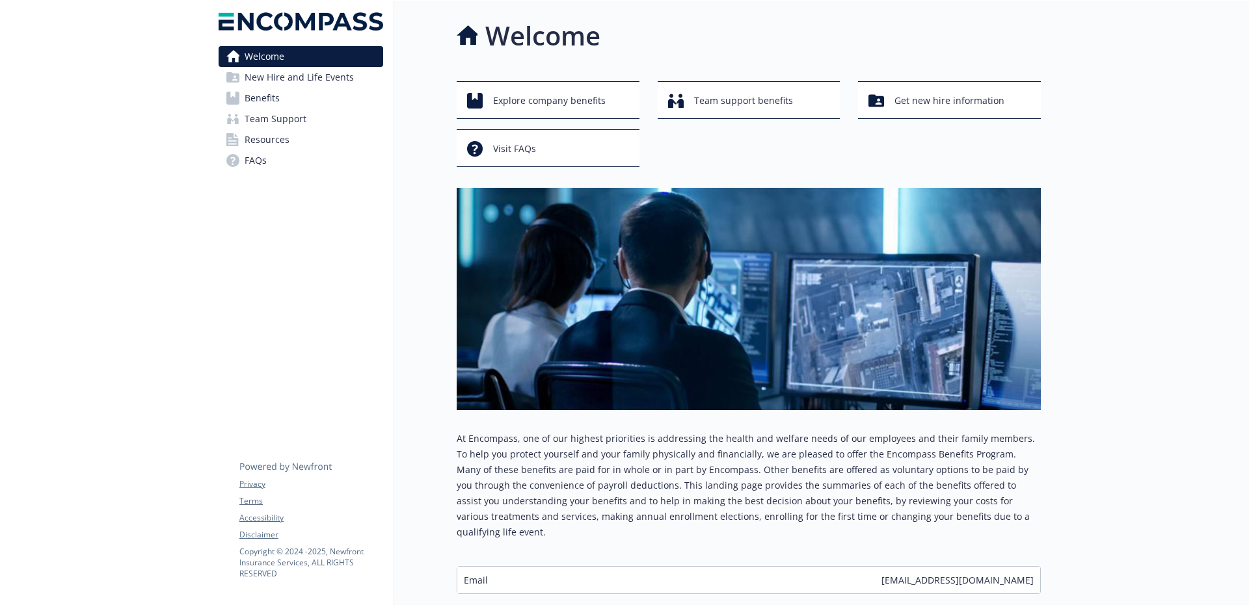
click at [381, 252] on div "Welcome New Hire and Life Events Benefits Team Support Resources FAQs Privacy T…" at bounding box center [301, 344] width 186 height 687
click at [267, 99] on span "Benefits" at bounding box center [262, 98] width 35 height 21
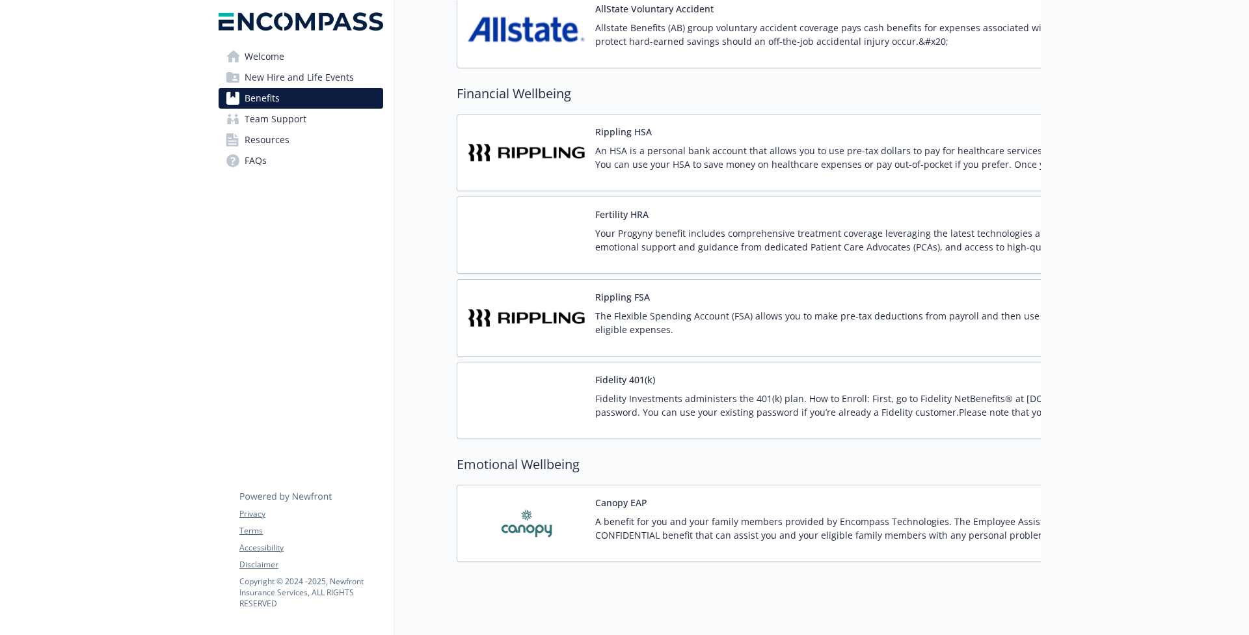
scroll to position [1358, 0]
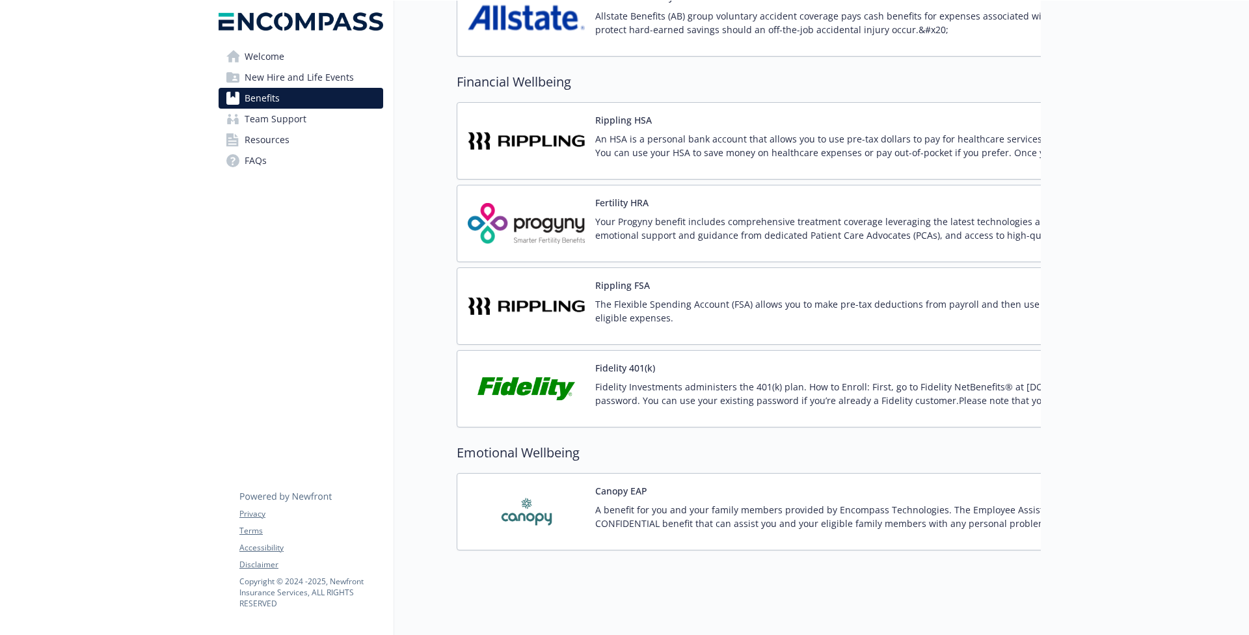
drag, startPoint x: 597, startPoint y: 214, endPoint x: 924, endPoint y: 225, distance: 327.3
click at [924, 225] on p "Your Progyny benefit includes comprehensive treatment coverage leveraging the l…" at bounding box center [898, 228] width 607 height 27
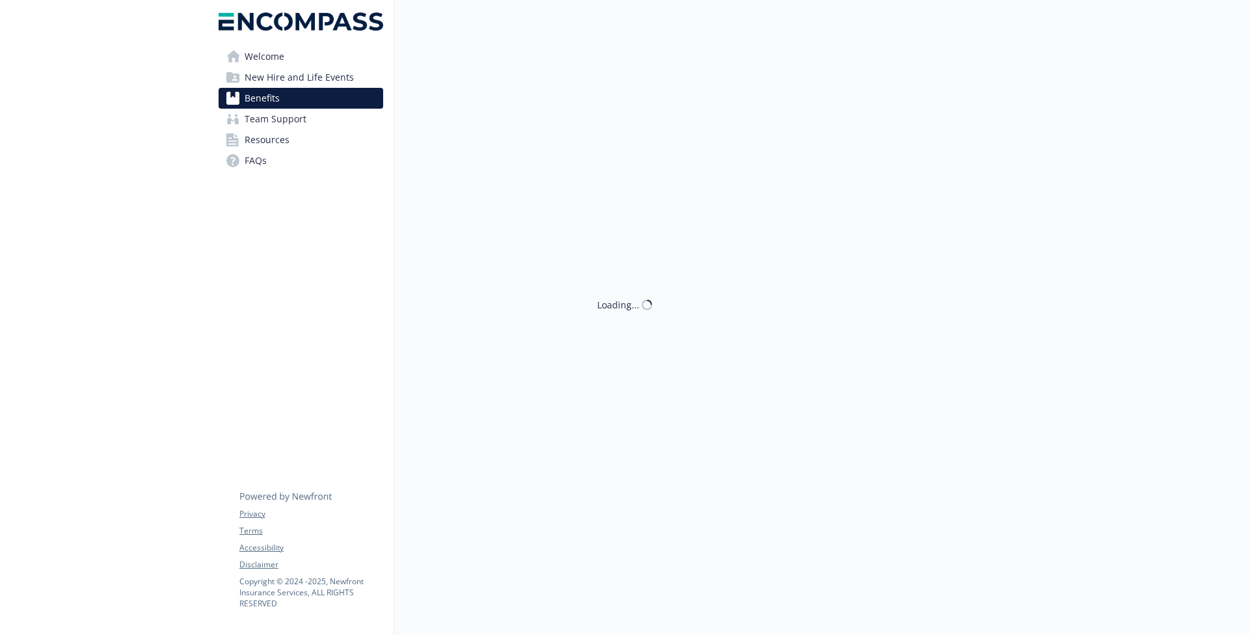
scroll to position [1358, 0]
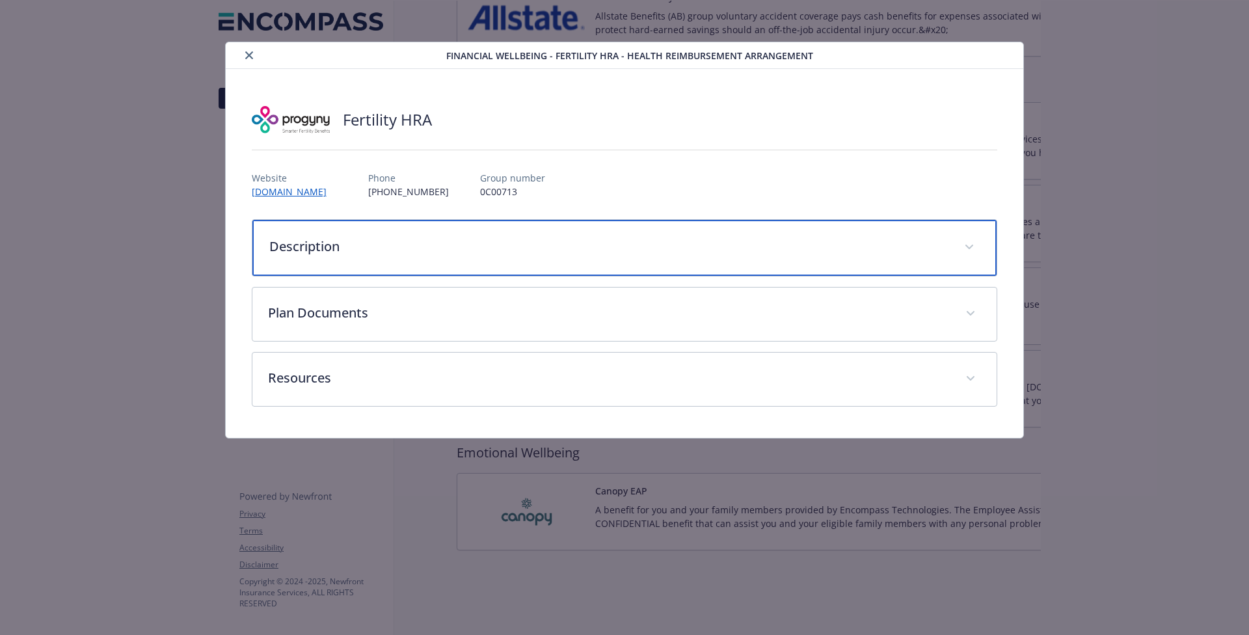
click at [332, 245] on p "Description" at bounding box center [609, 247] width 680 height 20
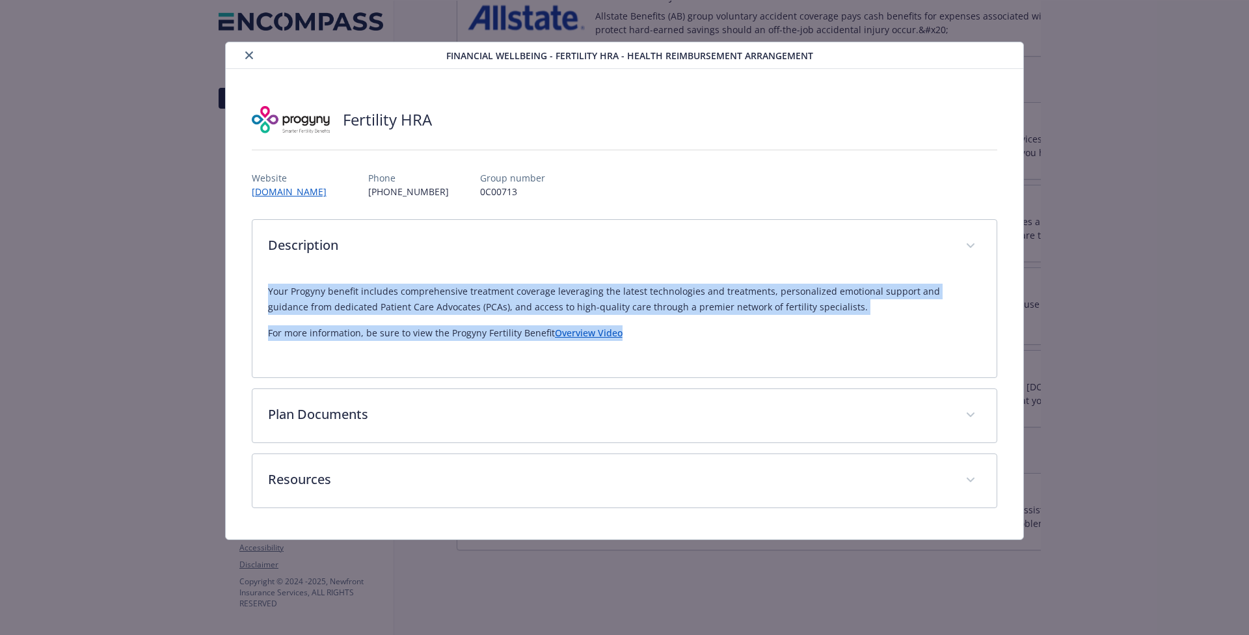
drag, startPoint x: 268, startPoint y: 291, endPoint x: 689, endPoint y: 346, distance: 424.9
click at [689, 346] on div "Your Progyny benefit includes comprehensive treatment coverage leveraging the l…" at bounding box center [624, 317] width 713 height 88
copy div "Your Progyny benefit includes comprehensive treatment coverage leveraging the l…"
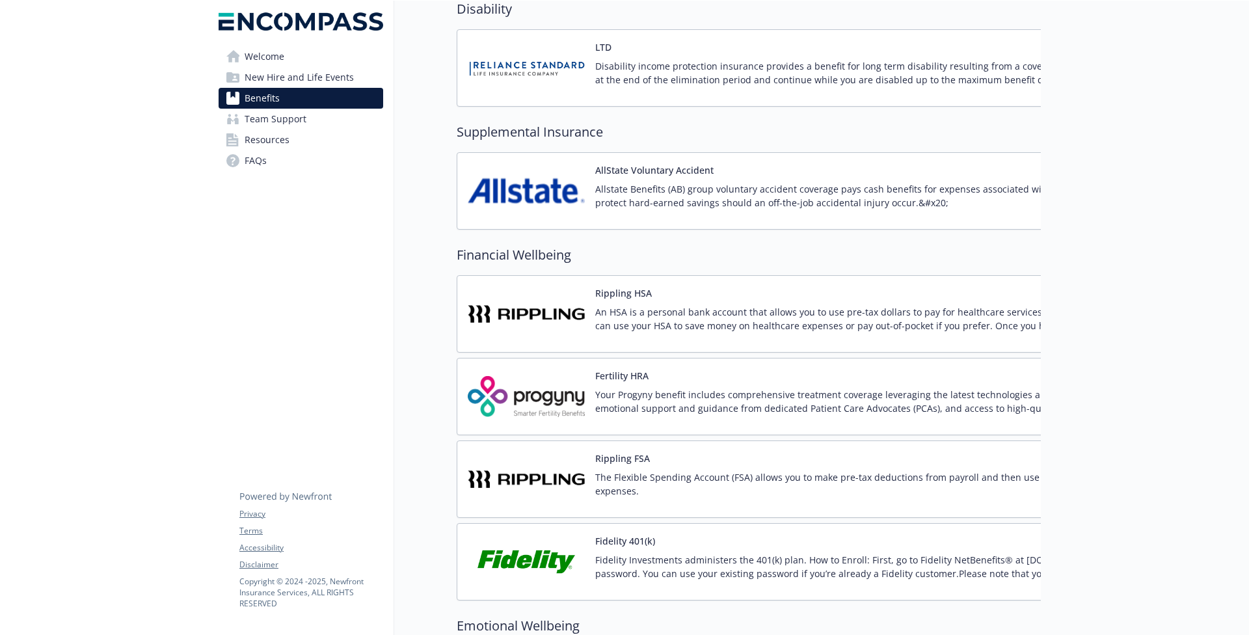
scroll to position [1233, 0]
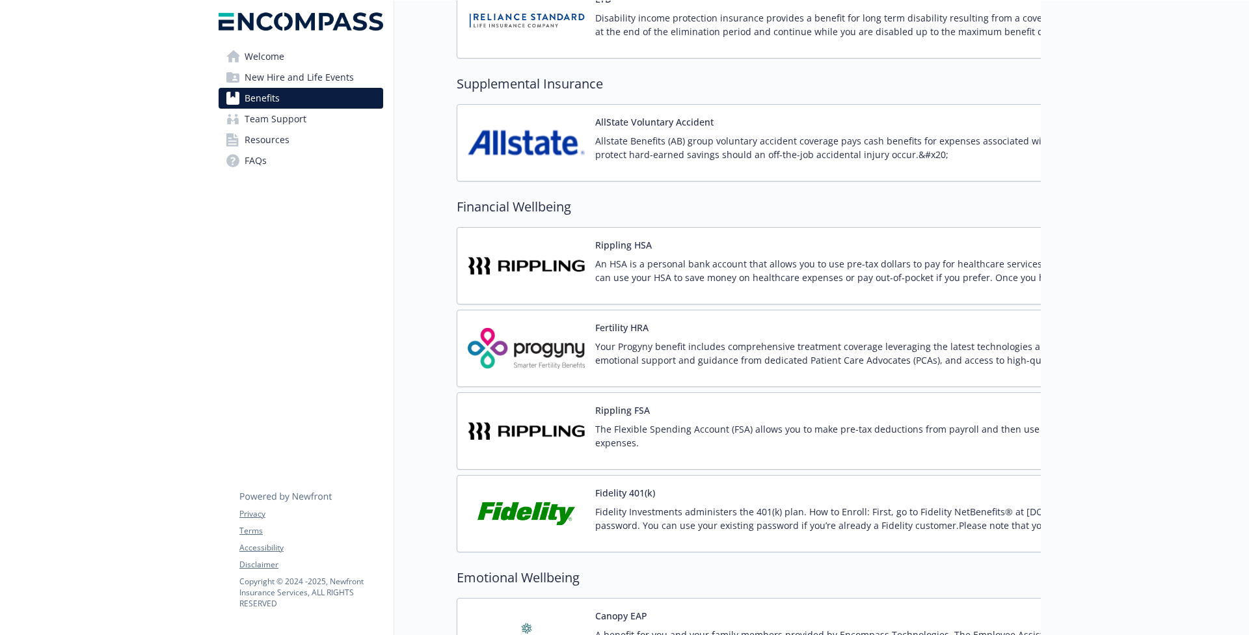
click at [609, 144] on p "Allstate Benefits (AB) group voluntary accident coverage pays cash benefits for…" at bounding box center [902, 147] width 614 height 27
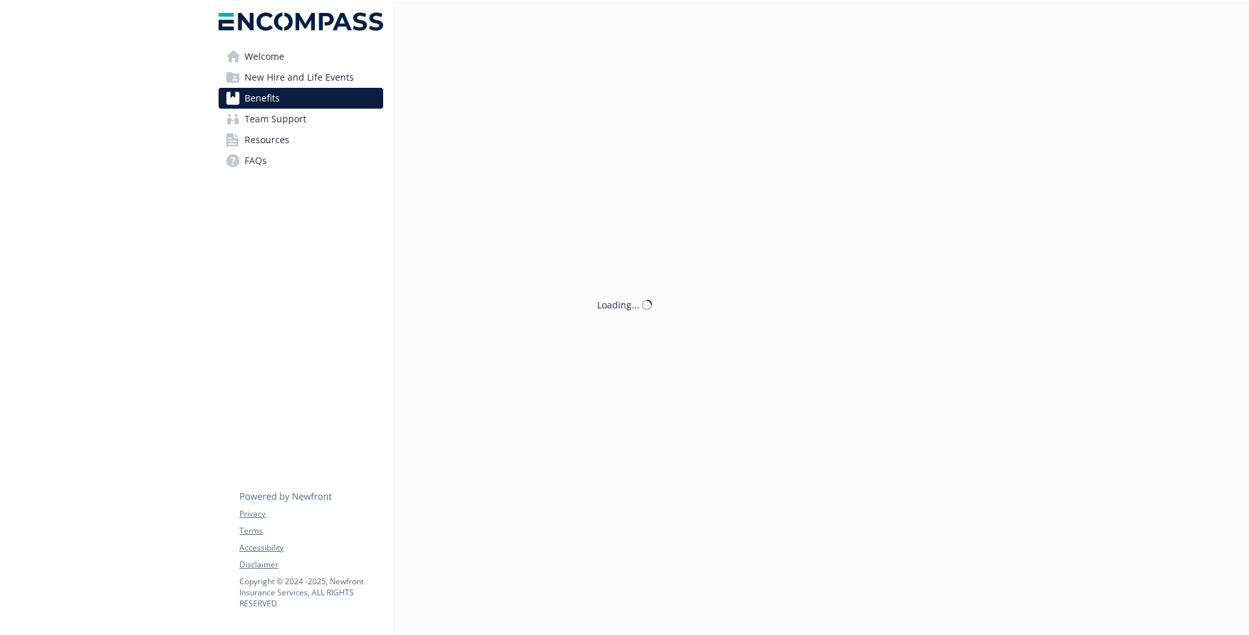
scroll to position [1233, 0]
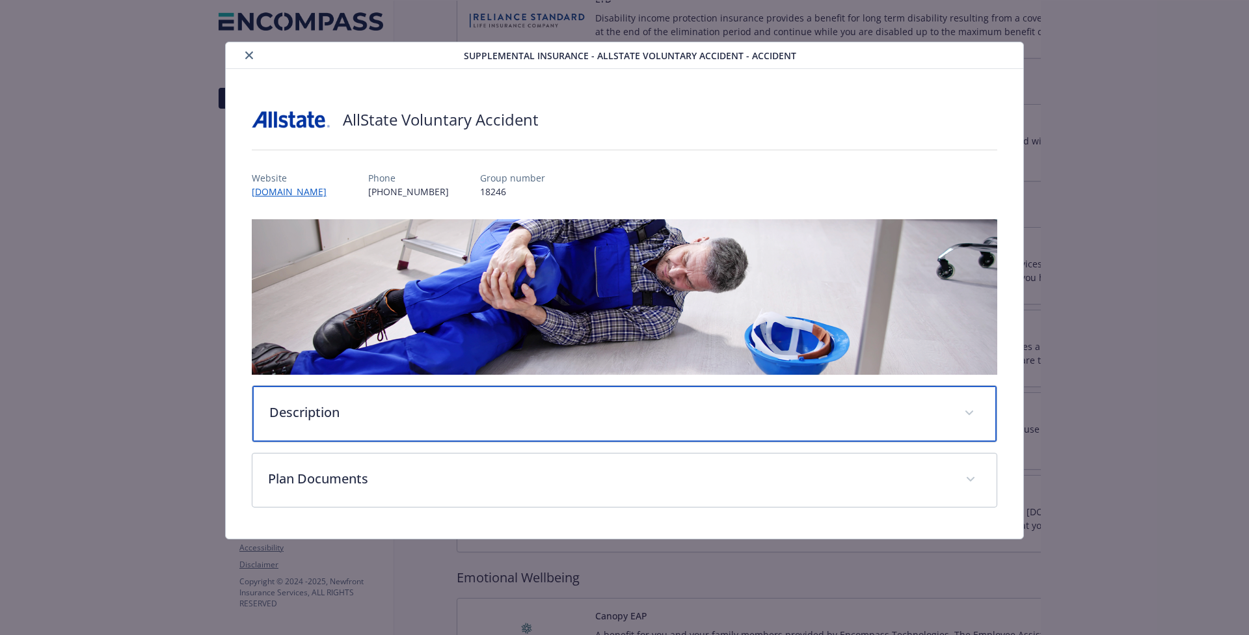
click at [297, 414] on p "Description" at bounding box center [609, 413] width 680 height 20
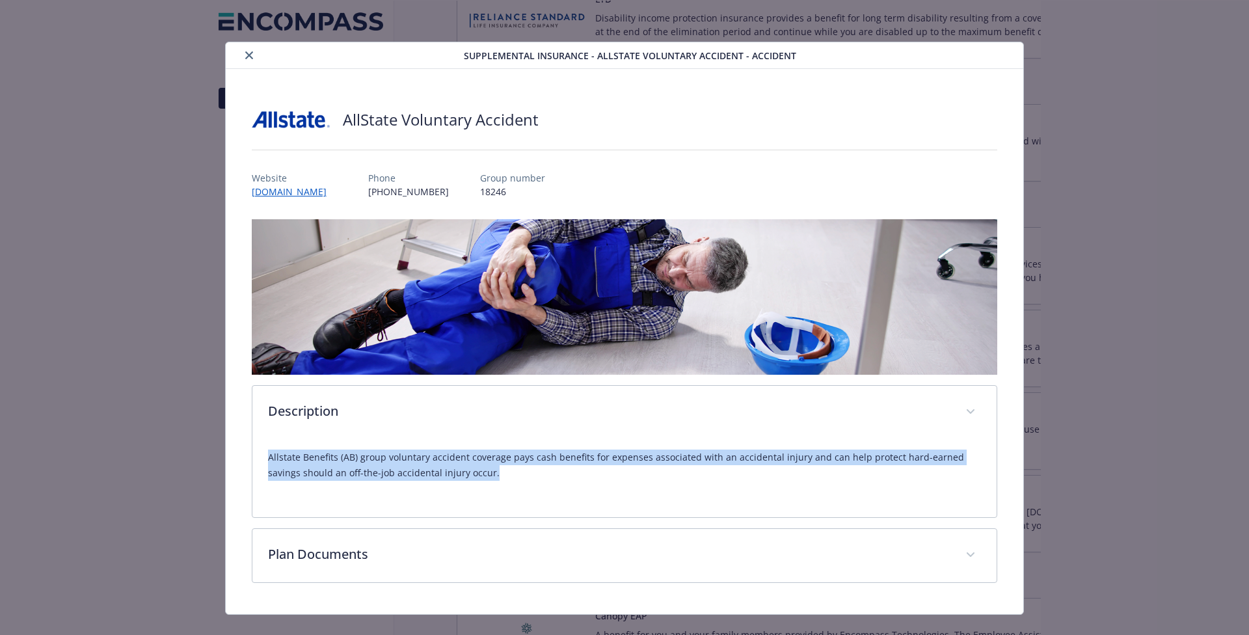
drag, startPoint x: 267, startPoint y: 460, endPoint x: 509, endPoint y: 482, distance: 242.9
click at [509, 482] on div "Allstate Benefits (AB) group voluntary accident coverage pays cash benefits for…" at bounding box center [624, 470] width 713 height 62
copy p "Allstate Benefits (AB) group voluntary accident coverage pays cash benefits for…"
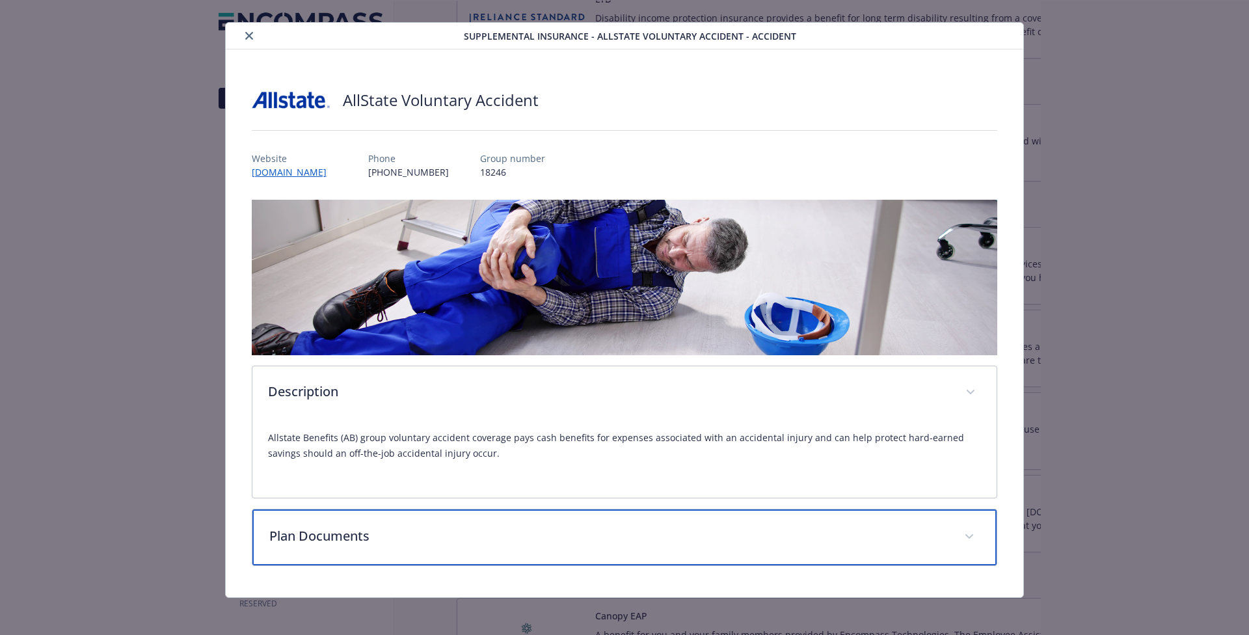
click at [349, 533] on p "Plan Documents" at bounding box center [609, 536] width 680 height 20
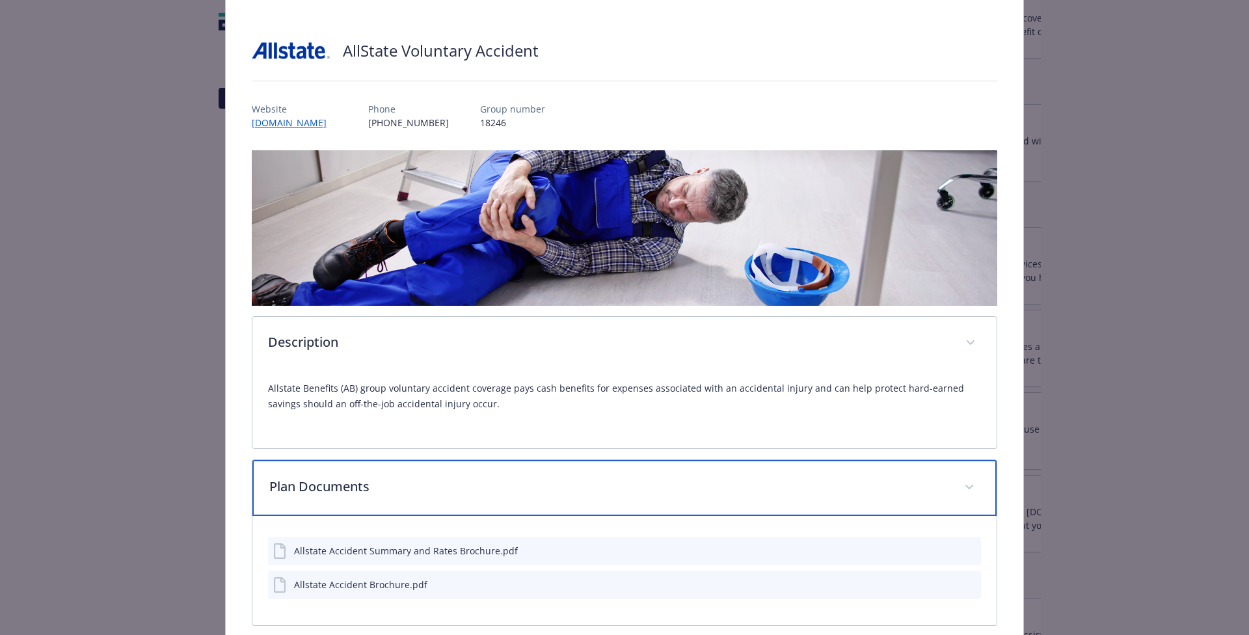
scroll to position [131, 0]
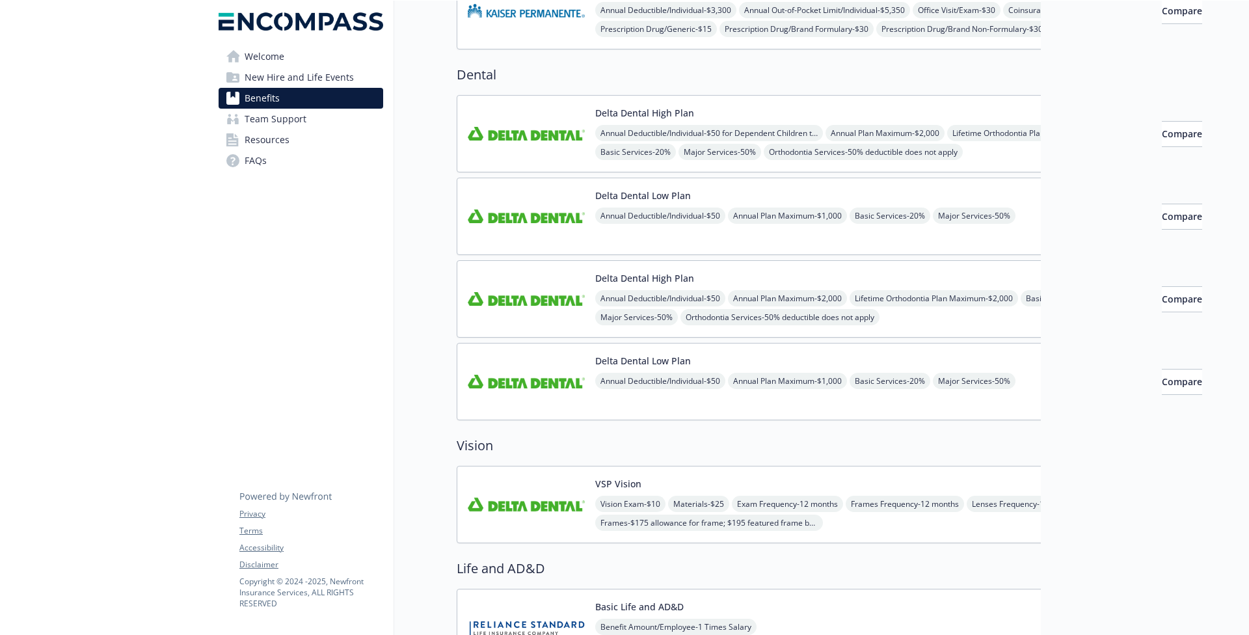
scroll to position [403, 0]
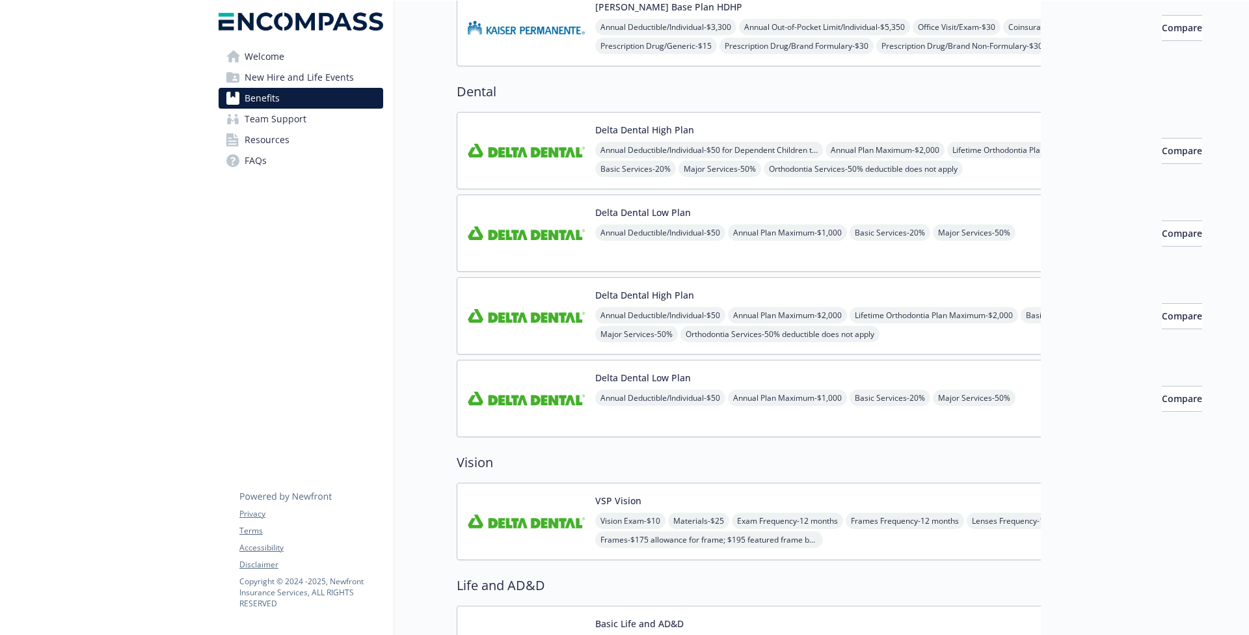
click at [541, 513] on img at bounding box center [526, 521] width 117 height 55
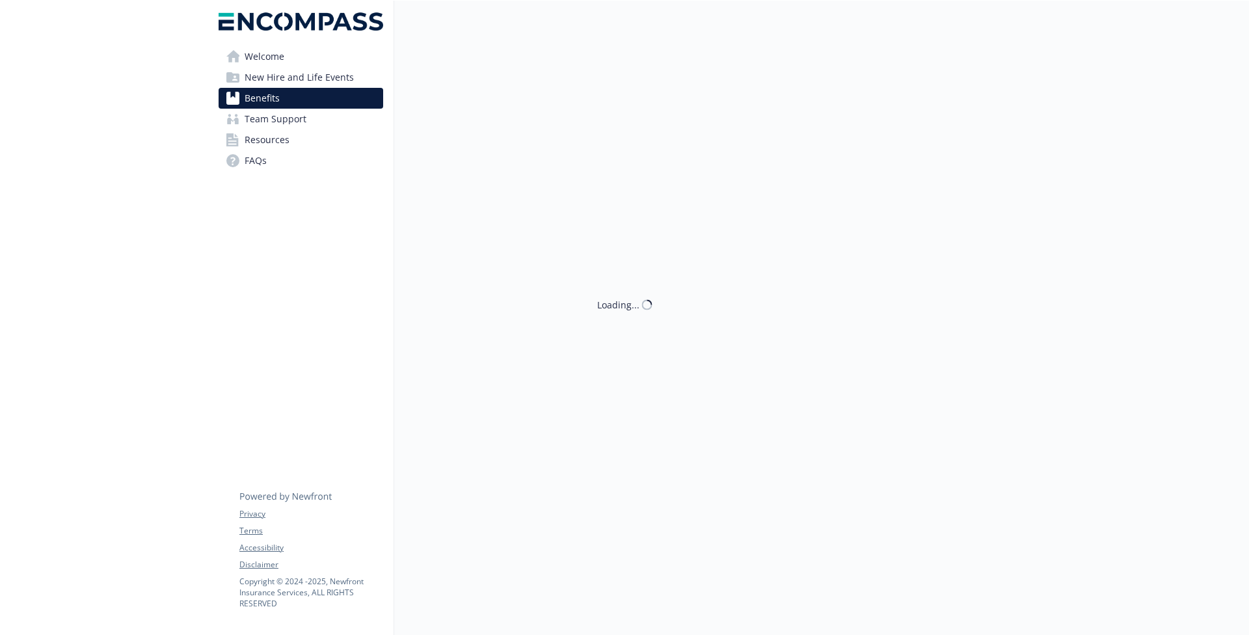
scroll to position [403, 0]
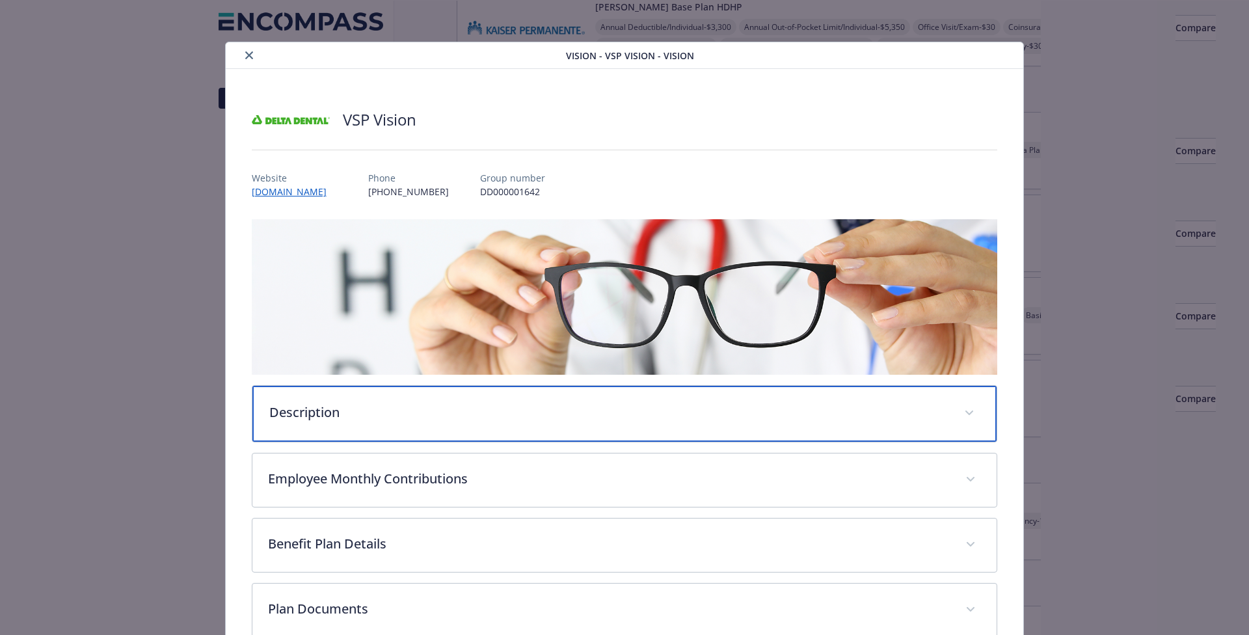
click at [333, 413] on p "Description" at bounding box center [609, 413] width 680 height 20
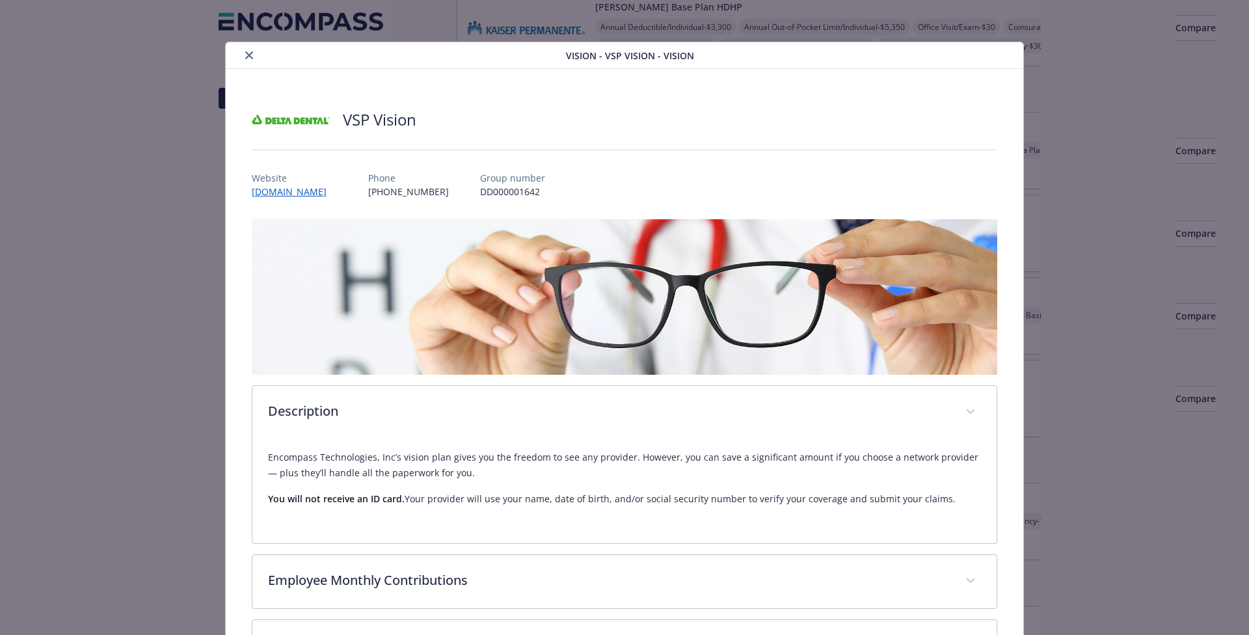
click at [323, 460] on p "Encompass Technologies, Inc’s vision plan gives you the freedom to see any prov…" at bounding box center [624, 464] width 713 height 31
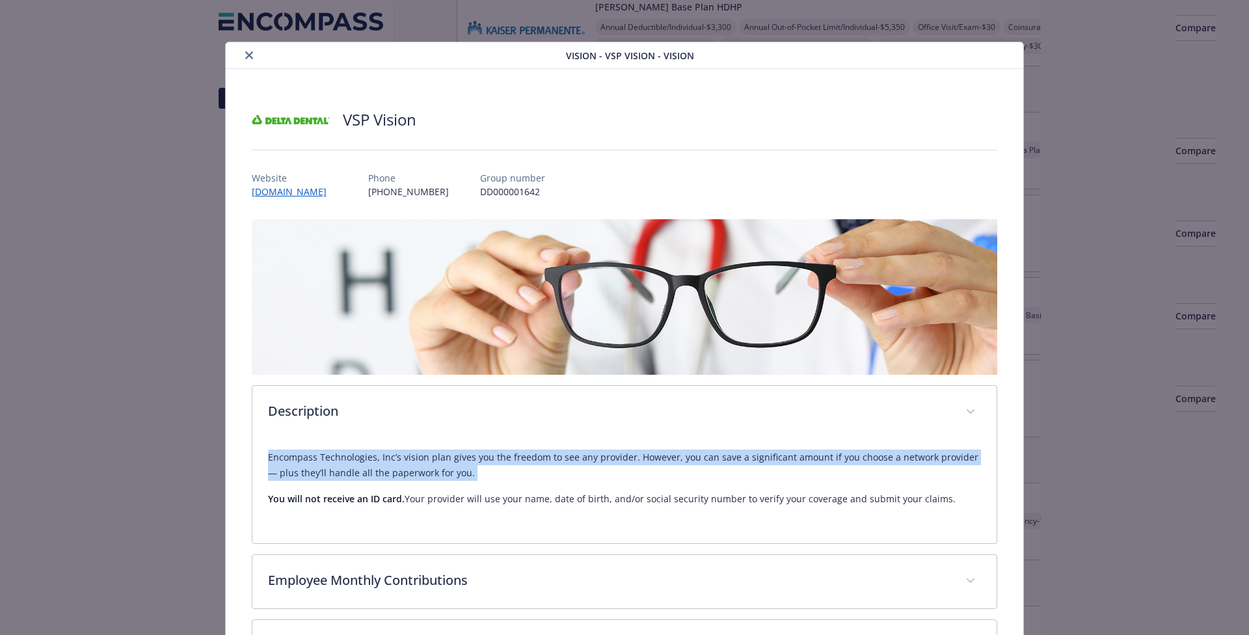
click at [323, 460] on p "Encompass Technologies, Inc’s vision plan gives you the freedom to see any prov…" at bounding box center [624, 464] width 713 height 31
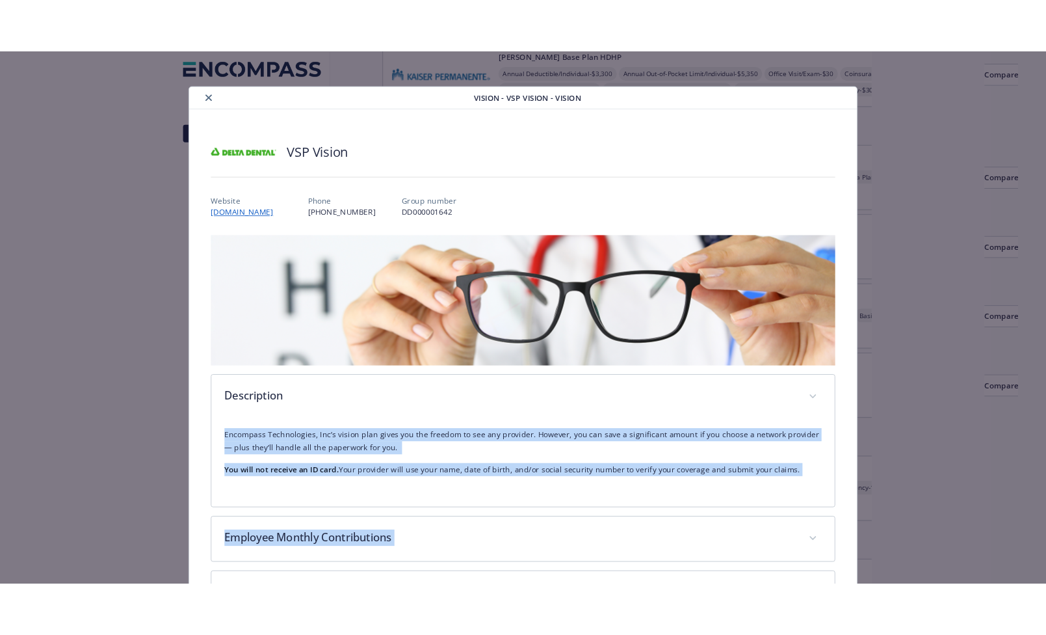
scroll to position [18, 0]
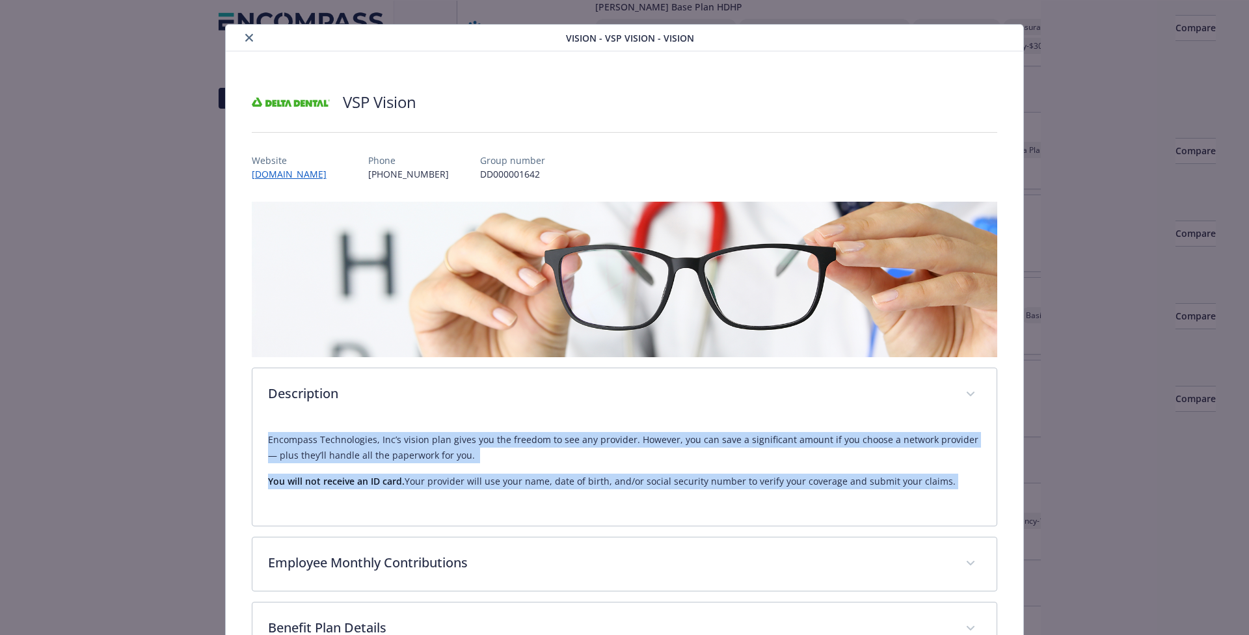
copy div "Encompass Technologies, Inc’s vision plan gives you the freedom to see any prov…"
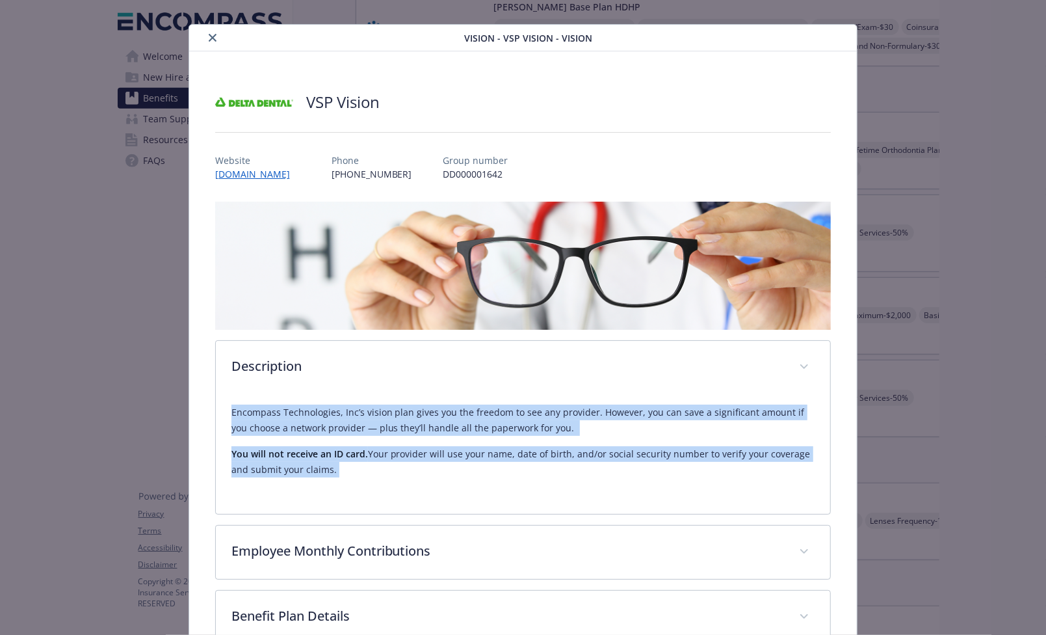
click at [212, 40] on icon "close" at bounding box center [213, 38] width 8 height 8
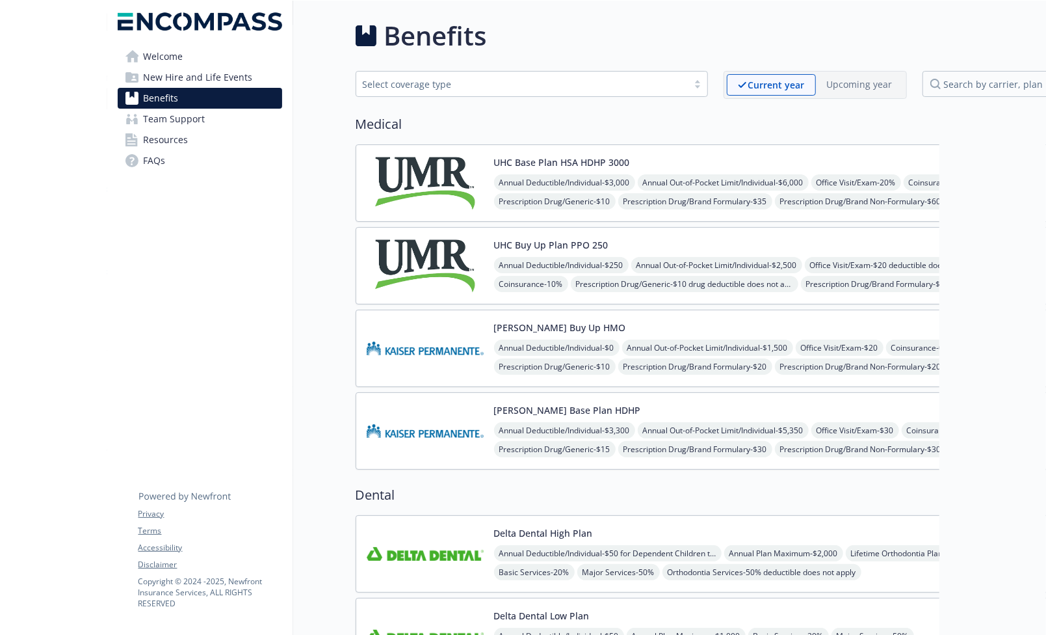
click at [549, 162] on button "UHC Base Plan HSA HDHP 3000" at bounding box center [562, 162] width 136 height 14
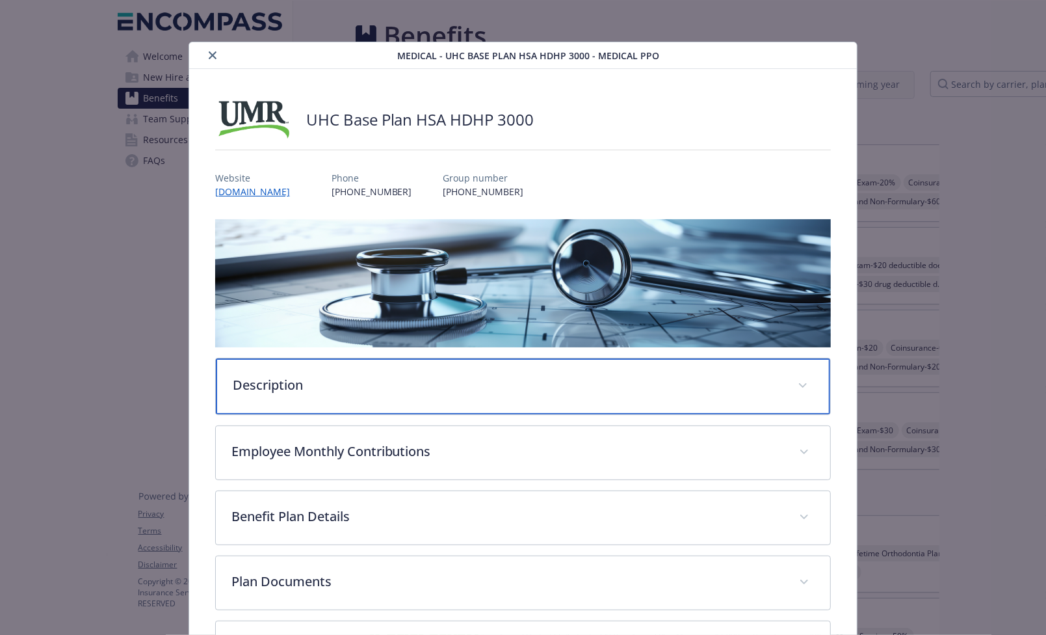
click at [362, 376] on p "Description" at bounding box center [508, 385] width 550 height 20
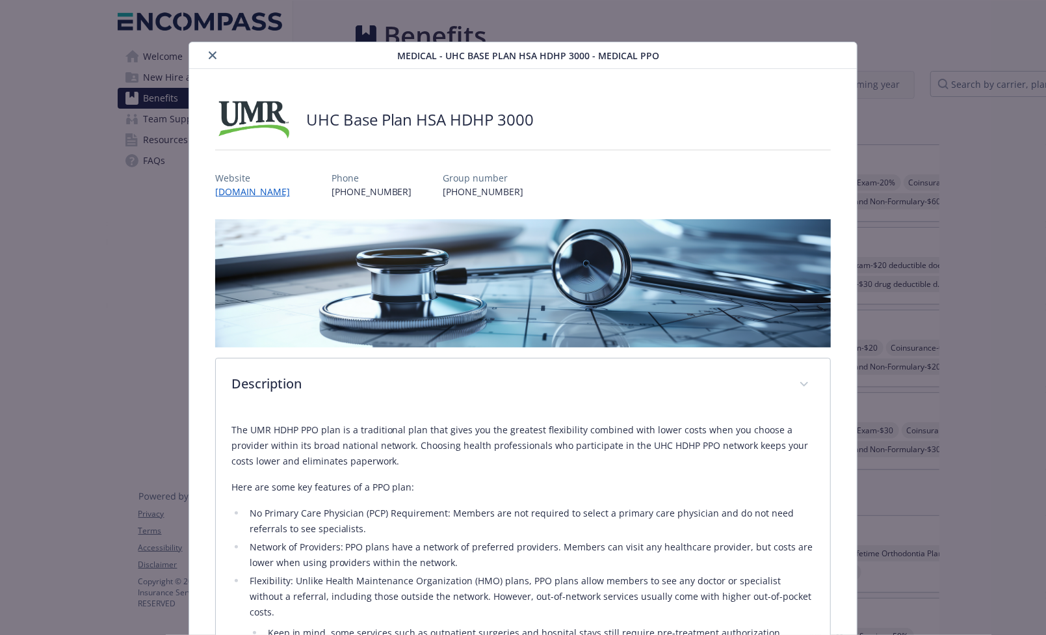
click at [304, 444] on p "The UMR HDHP PPO plan is a traditional plan that gives you the greatest flexibi…" at bounding box center [524, 445] width 584 height 47
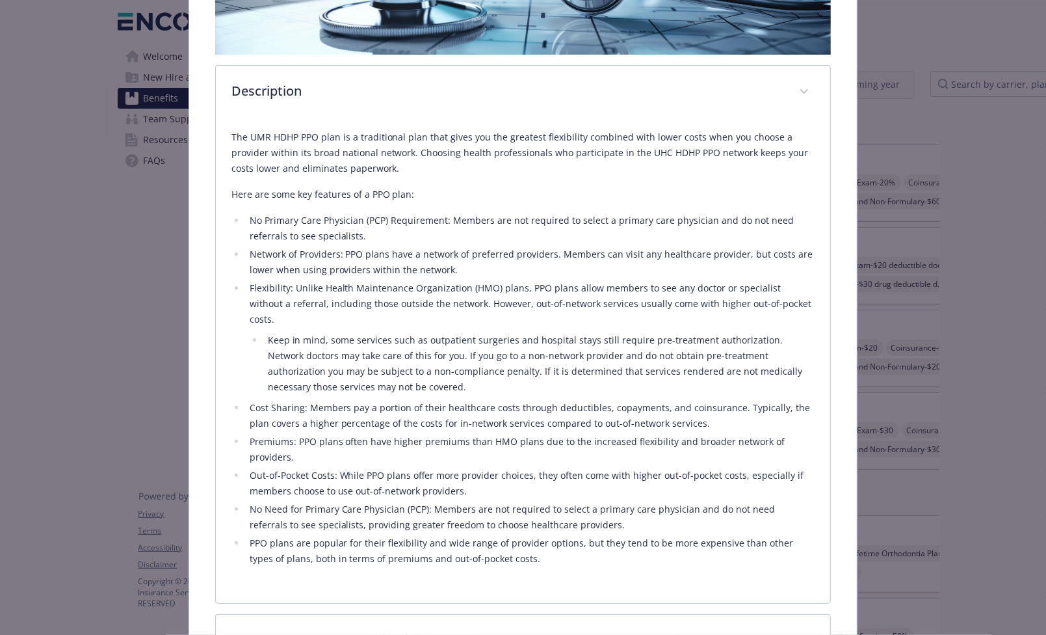
scroll to position [300, 0]
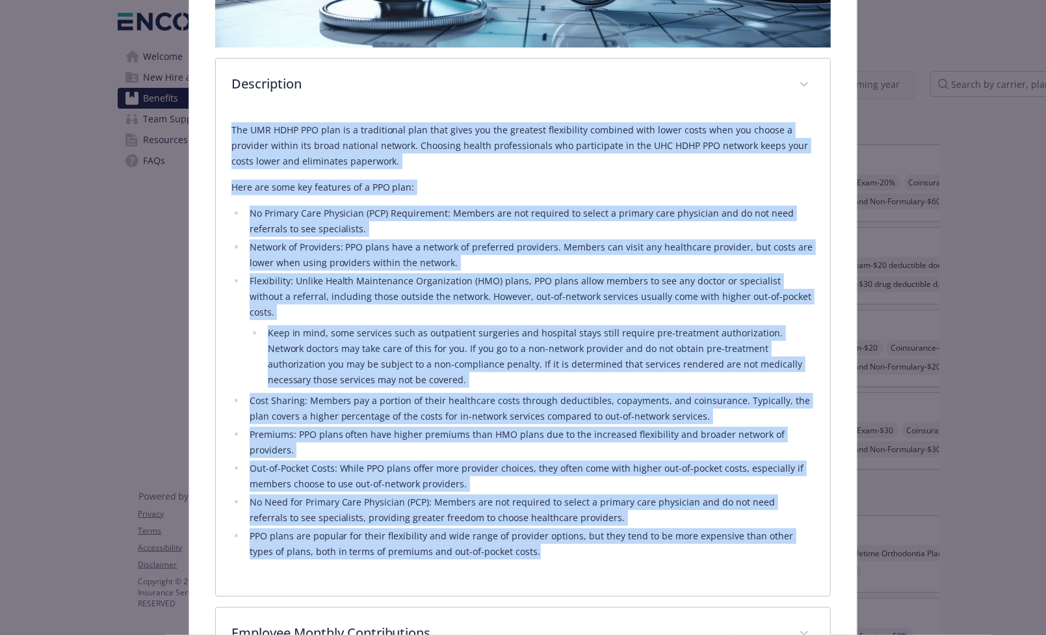
drag, startPoint x: 232, startPoint y: 127, endPoint x: 648, endPoint y: 522, distance: 574.5
click at [648, 522] on div "The UMR HDHP PPO plan is a traditional plan that gives you the greatest flexibi…" at bounding box center [524, 340] width 584 height 437
copy div "The UMR HDHP PPO plan is a traditional plan that gives you the greatest flexibi…"
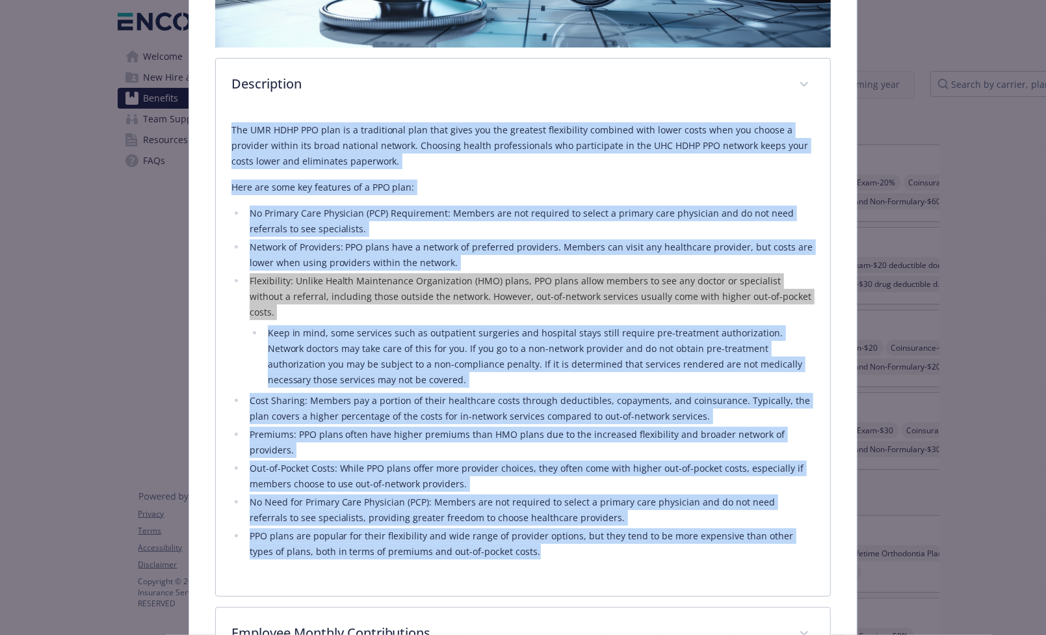
click at [381, 245] on li "Network of Providers: PPO plans have a network of preferred providers. Members …" at bounding box center [531, 254] width 570 height 31
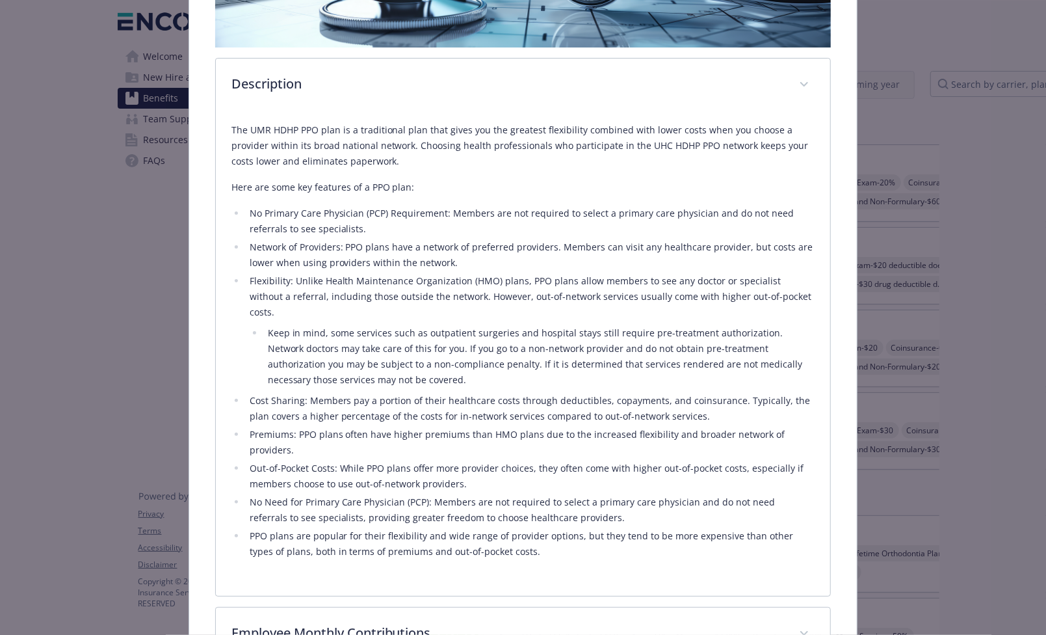
scroll to position [0, 0]
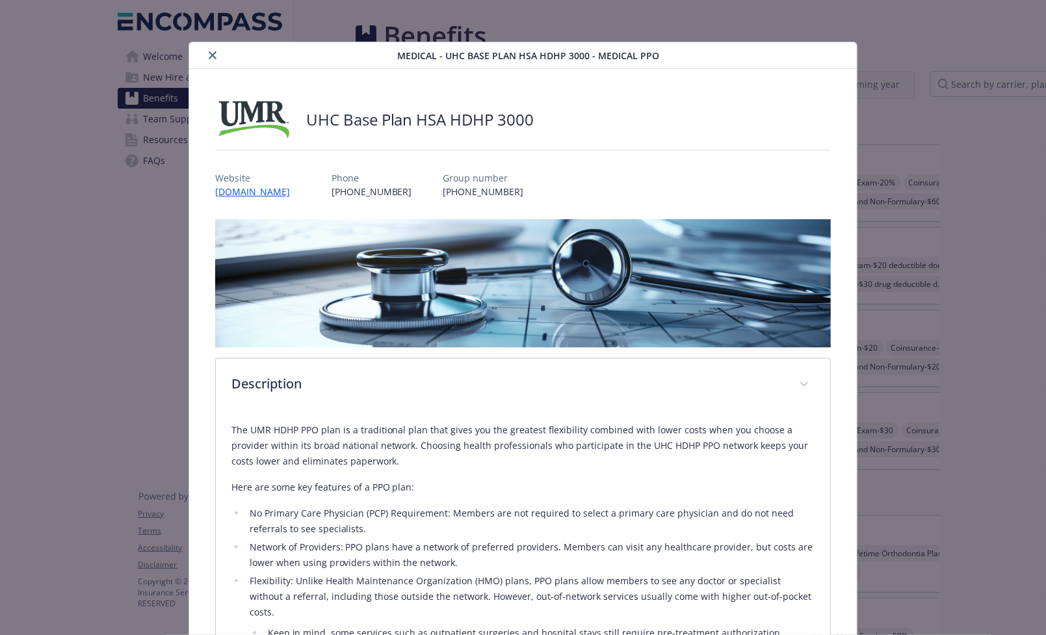
click at [212, 51] on icon "close" at bounding box center [213, 55] width 8 height 8
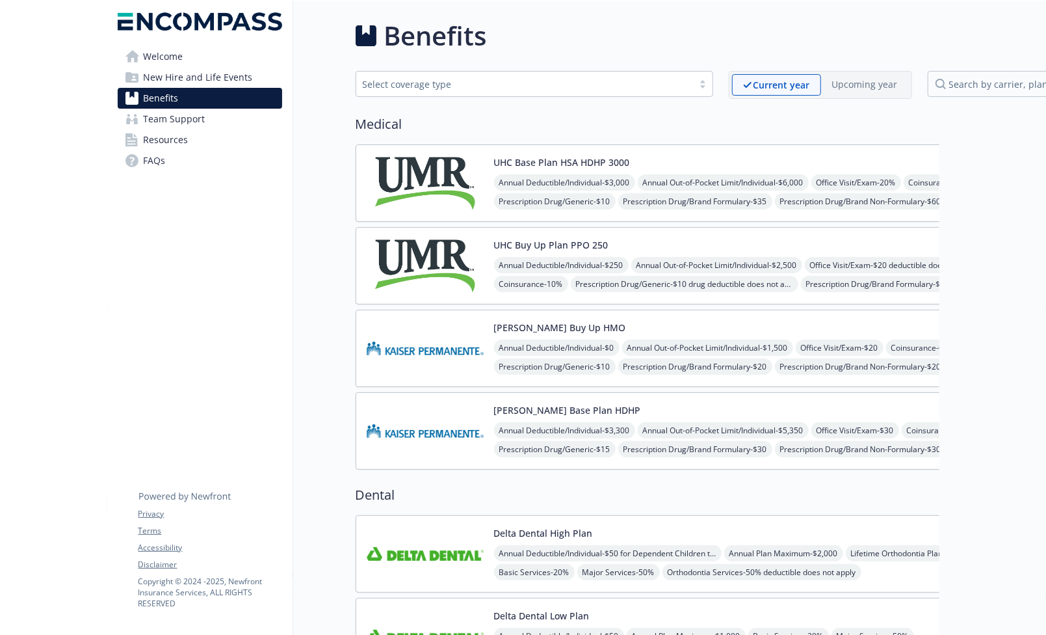
click at [628, 161] on button "UHC Base Plan HSA HDHP 3000" at bounding box center [562, 162] width 136 height 14
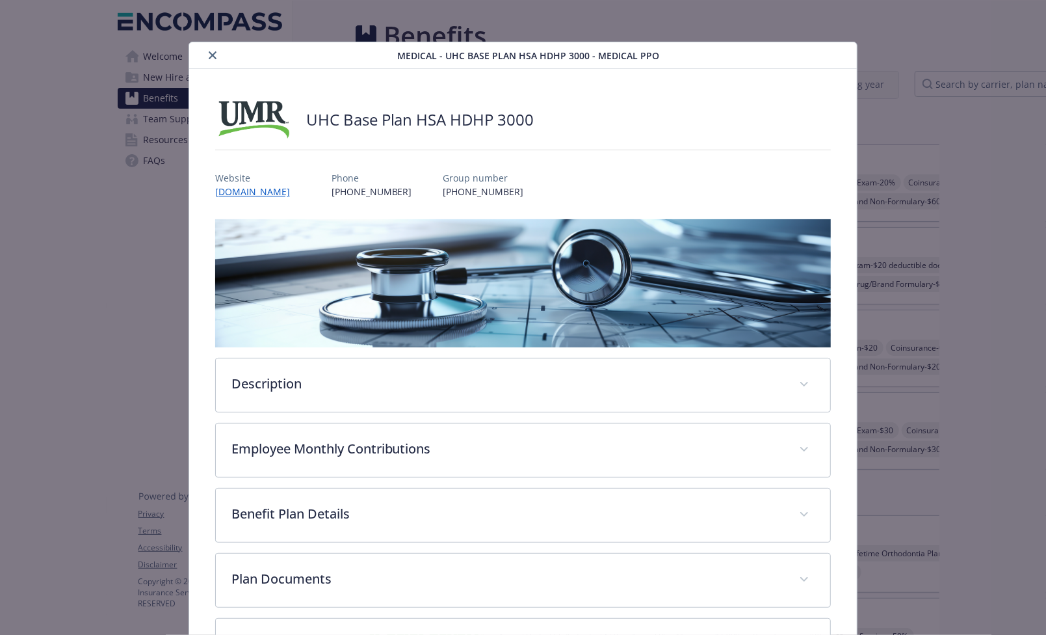
scroll to position [39, 0]
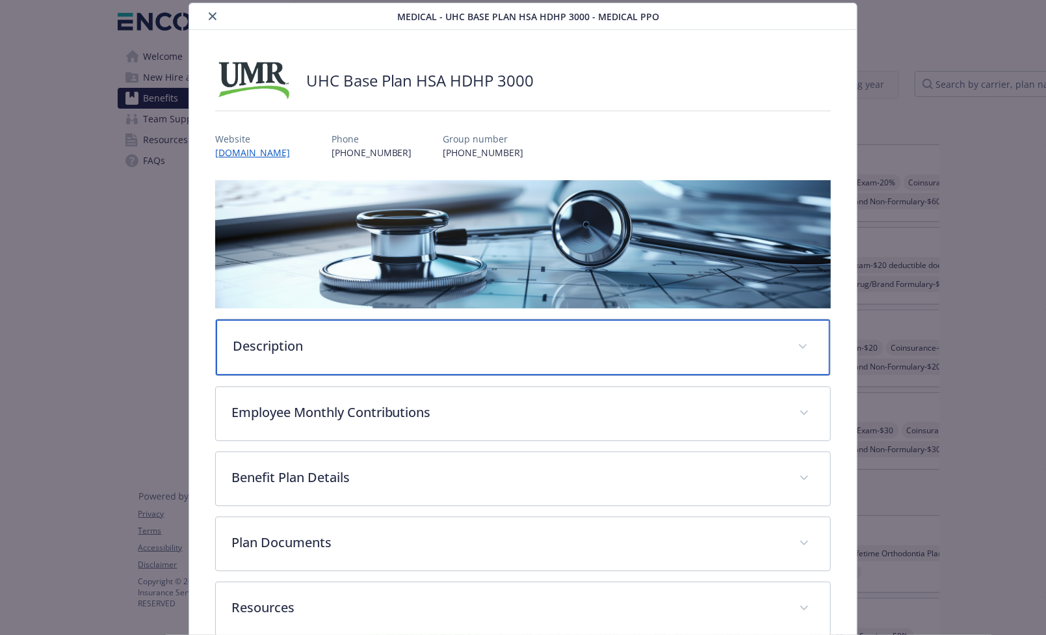
click at [272, 364] on div "Description" at bounding box center [523, 347] width 615 height 56
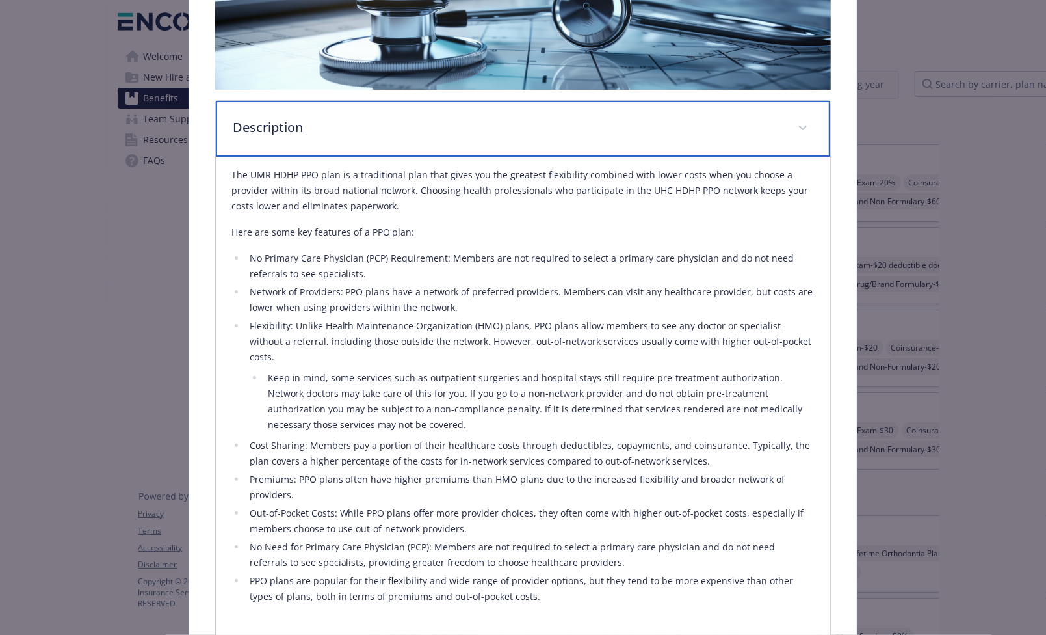
scroll to position [263, 0]
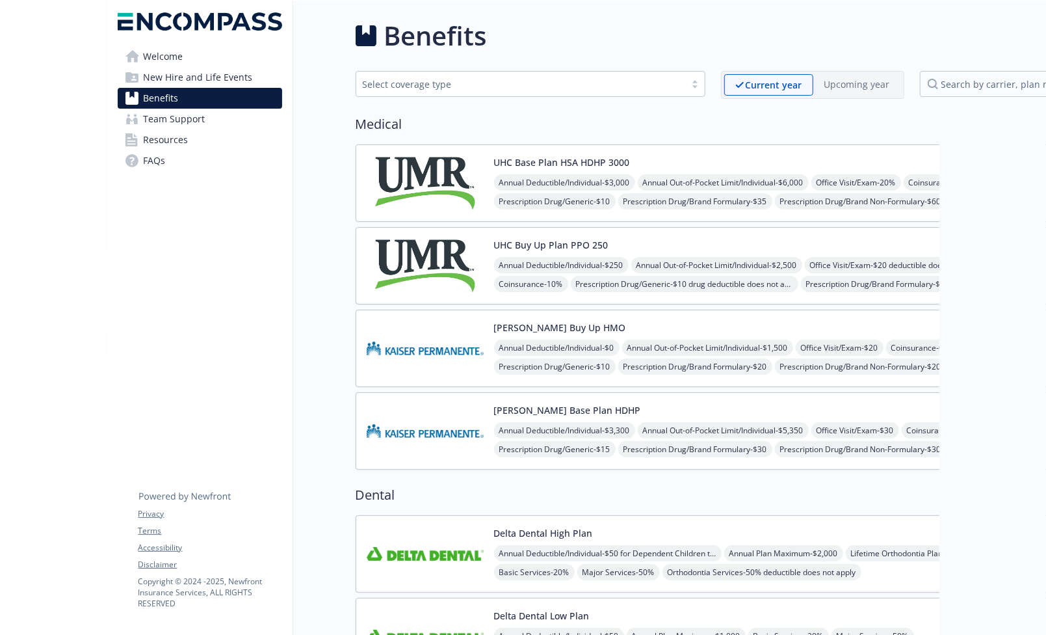
click at [457, 261] on img at bounding box center [425, 265] width 117 height 55
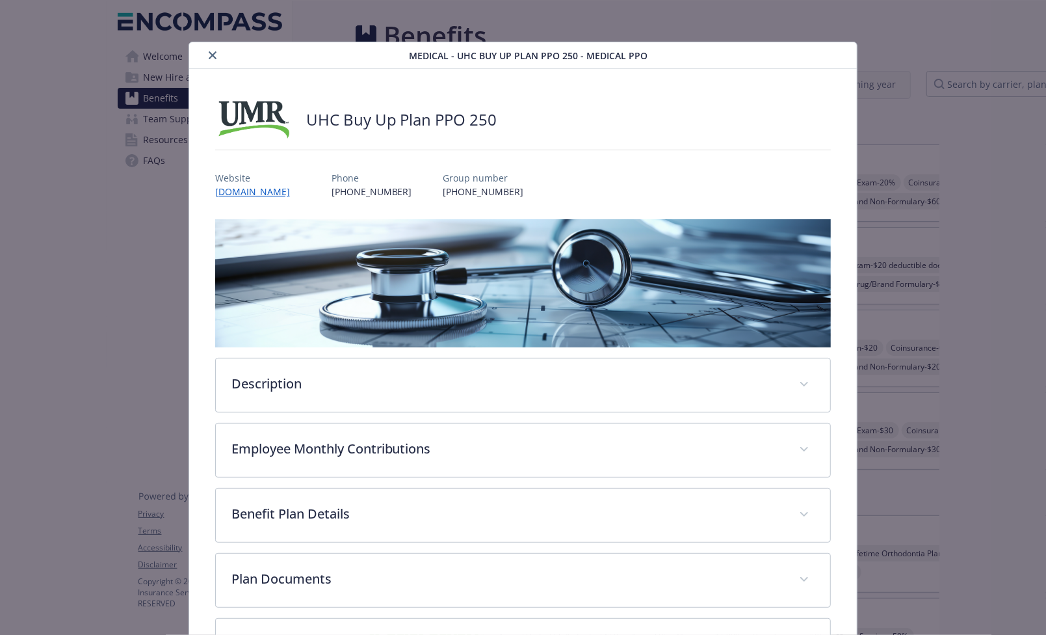
scroll to position [39, 0]
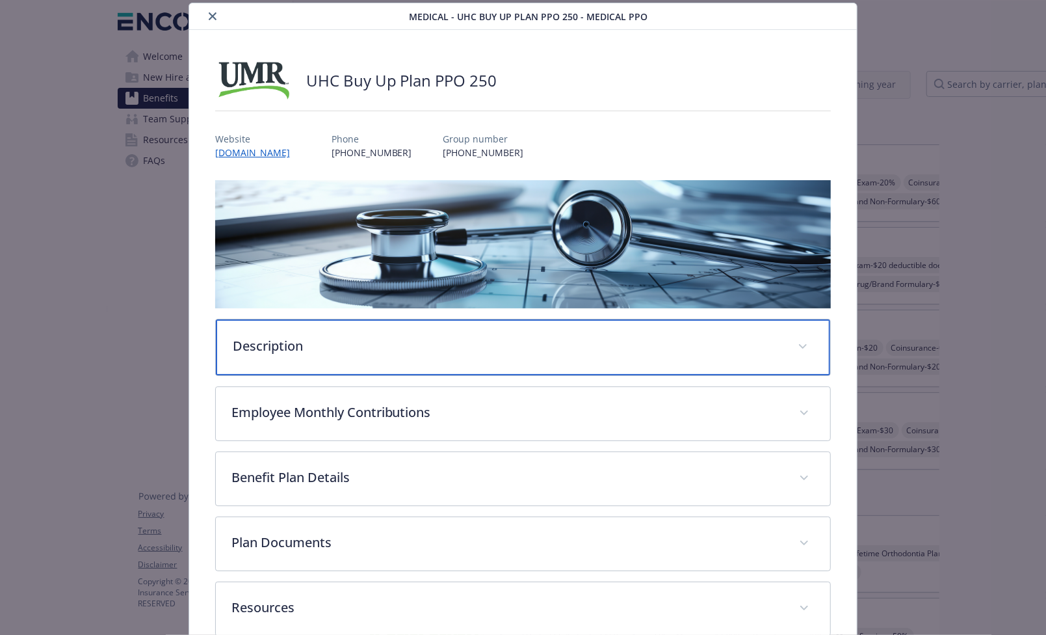
click at [275, 346] on p "Description" at bounding box center [508, 346] width 550 height 20
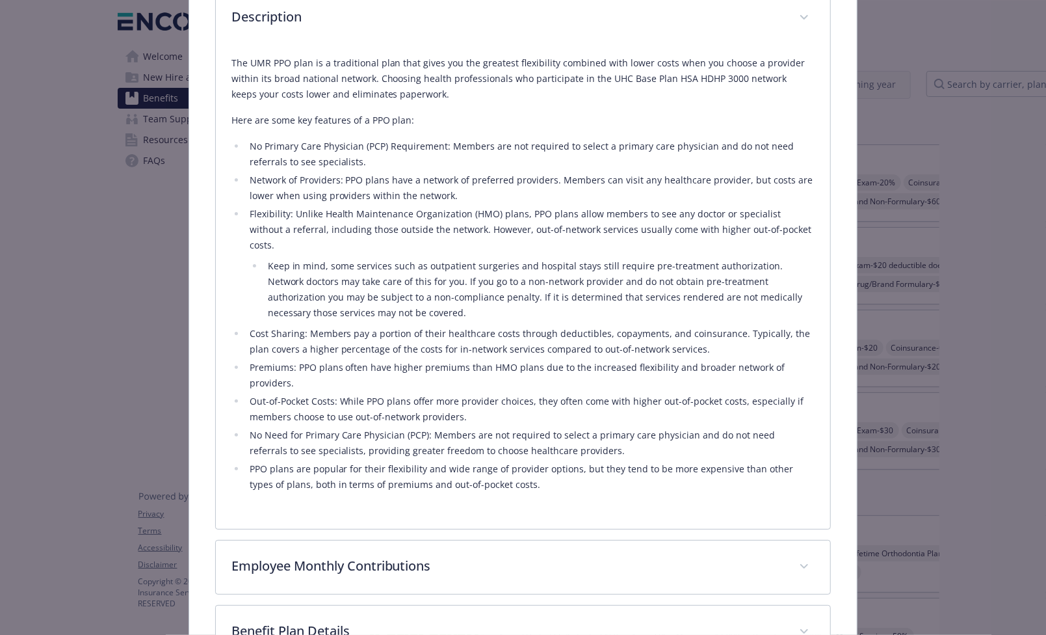
scroll to position [365, 0]
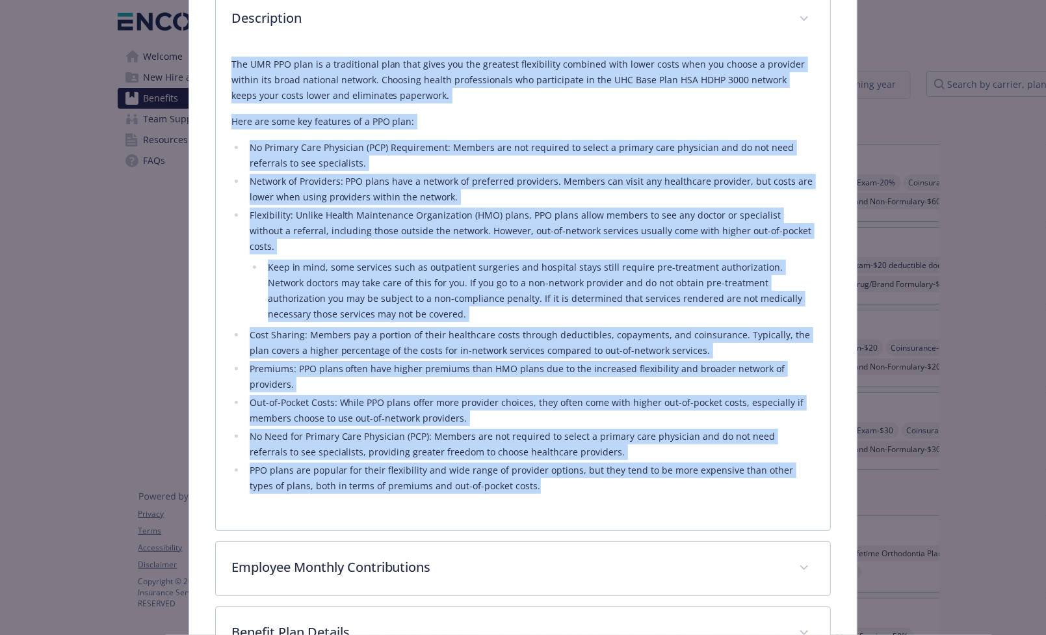
drag, startPoint x: 232, startPoint y: 64, endPoint x: 624, endPoint y: 453, distance: 552.3
click at [624, 453] on div "The UMR PPO plan is a traditional plan that gives you the greatest flexibility …" at bounding box center [524, 275] width 584 height 437
copy div "The UMR PPO plan is a traditional plan that gives you the greatest flexibility …"
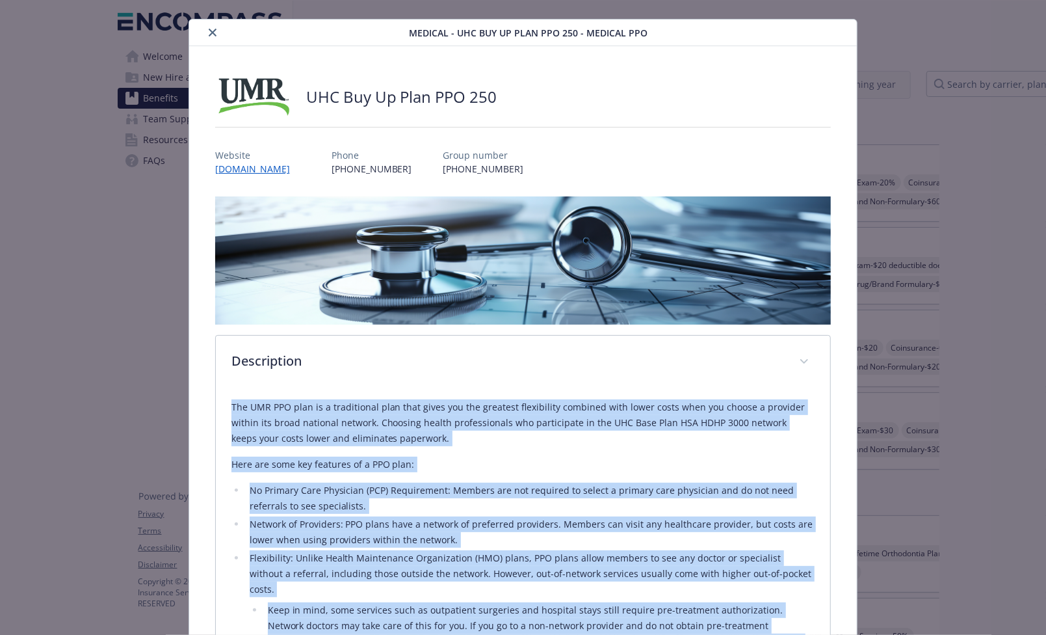
scroll to position [0, 0]
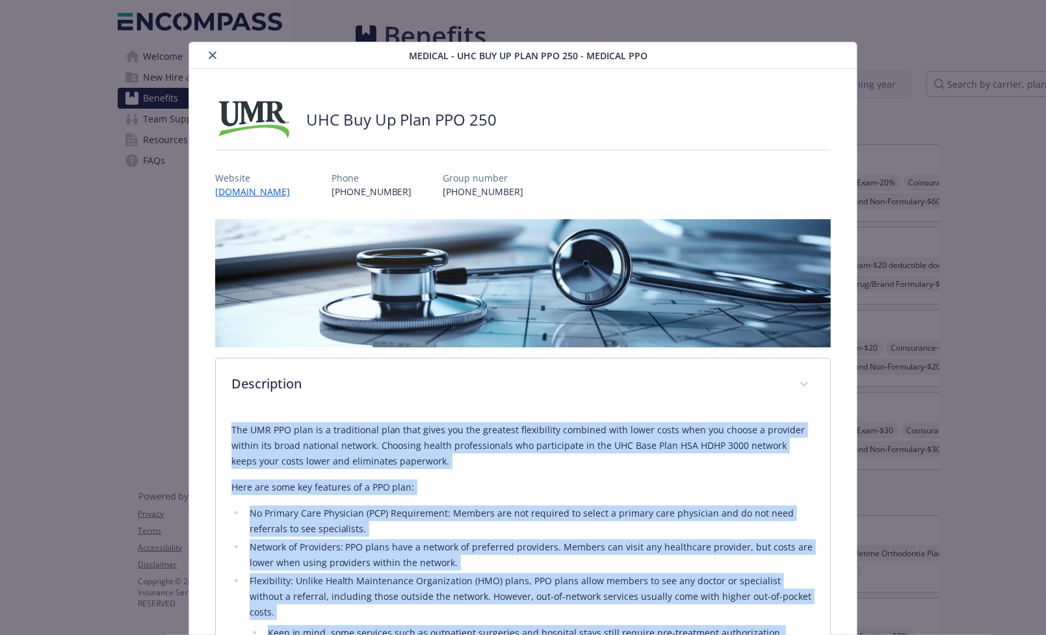
click at [214, 55] on icon "close" at bounding box center [213, 55] width 8 height 8
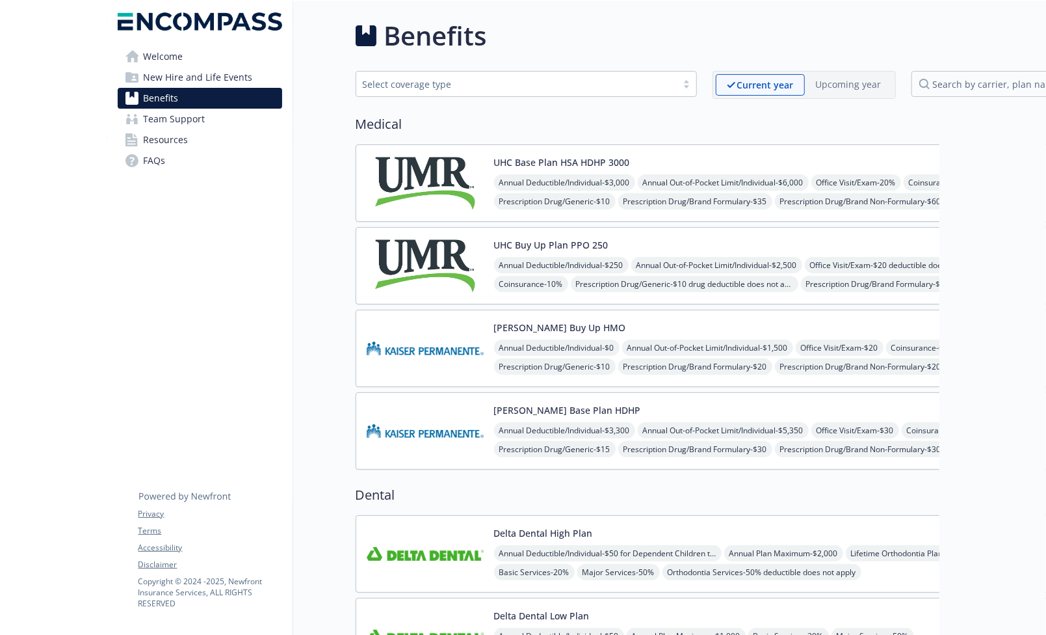
click at [423, 347] on img at bounding box center [425, 348] width 117 height 55
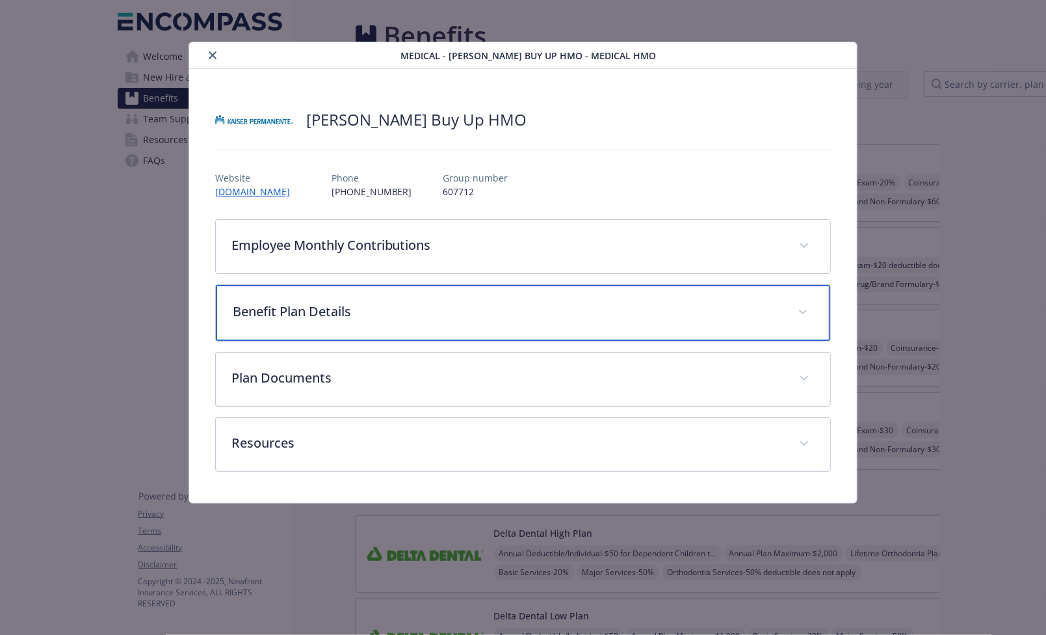
click at [345, 316] on p "Benefit Plan Details" at bounding box center [508, 312] width 550 height 20
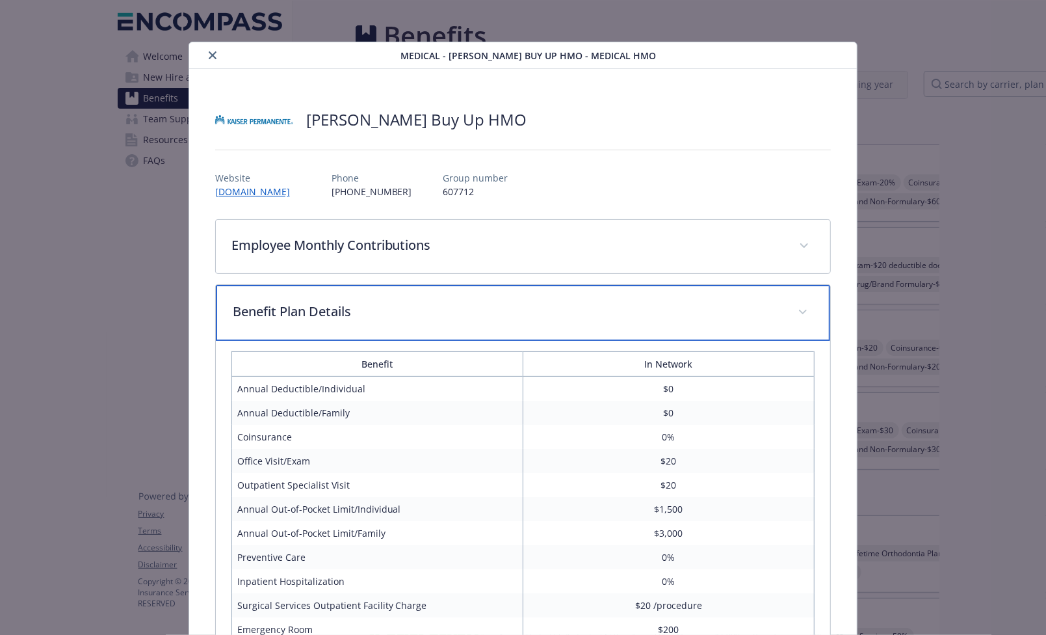
scroll to position [27, 0]
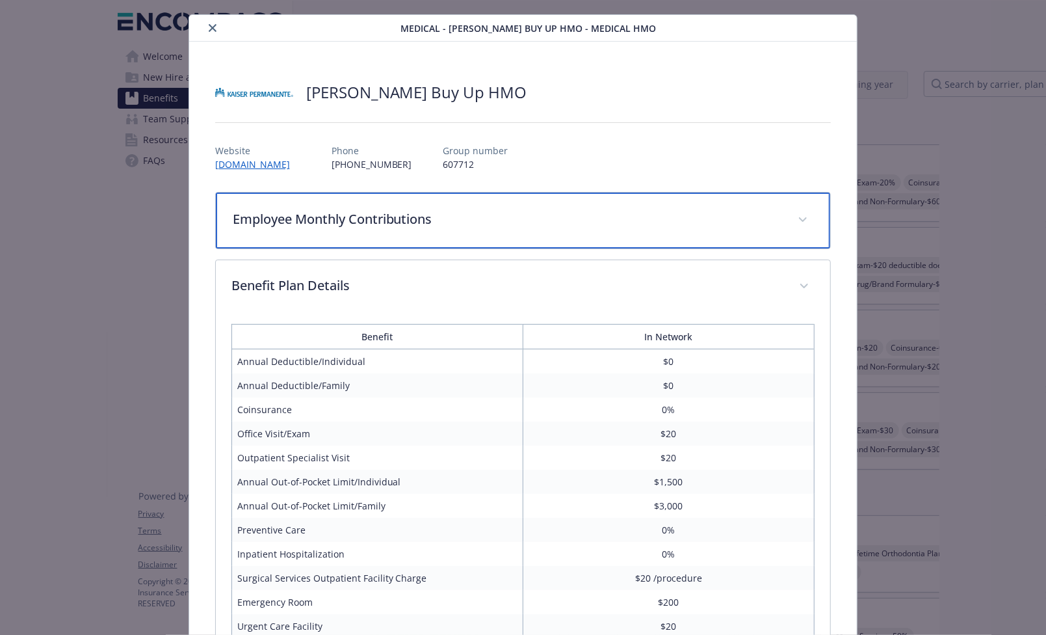
click at [360, 213] on p "Employee Monthly Contributions" at bounding box center [508, 219] width 550 height 20
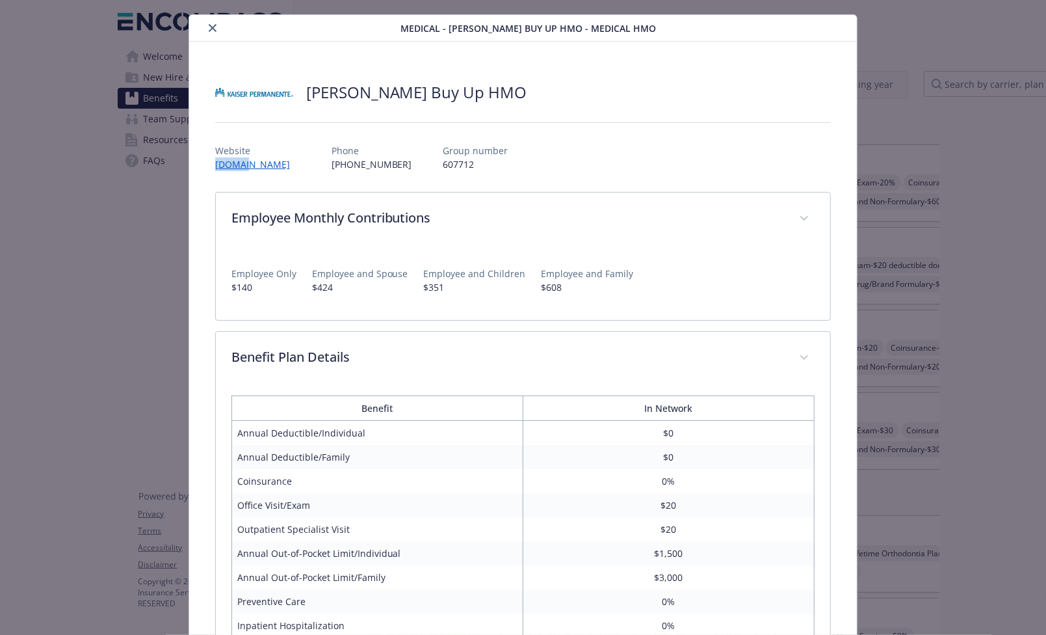
drag, startPoint x: 260, startPoint y: 170, endPoint x: 213, endPoint y: 165, distance: 47.8
click at [213, 165] on div "[PERSON_NAME] Buy Up HMO Website [DOMAIN_NAME] Phone [PHONE_NUMBER] Group numbe…" at bounding box center [523, 590] width 669 height 1097
copy link "[DOMAIN_NAME]"
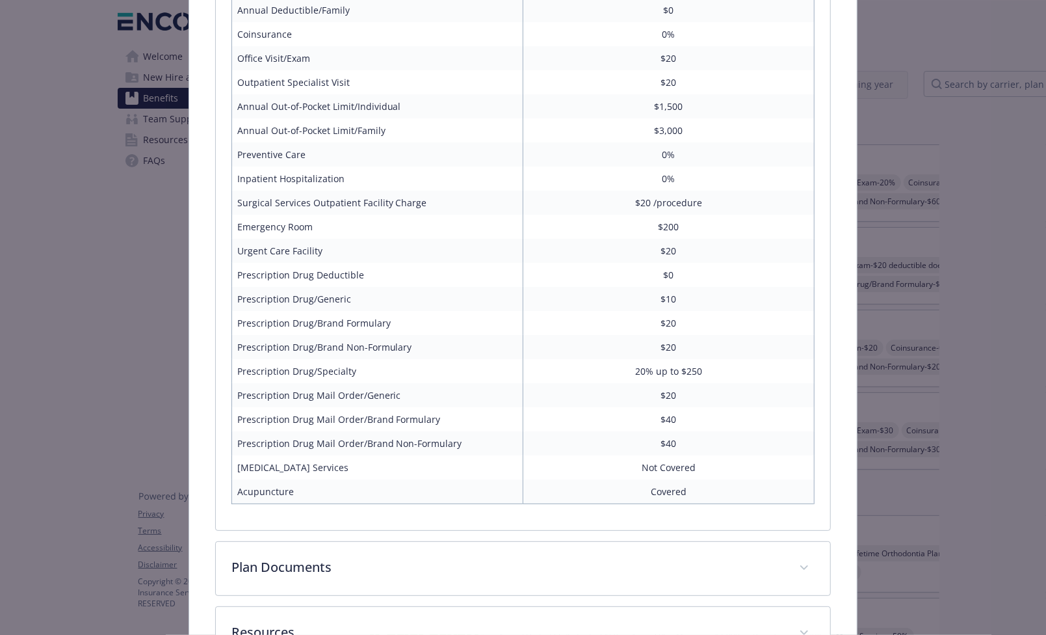
scroll to position [570, 0]
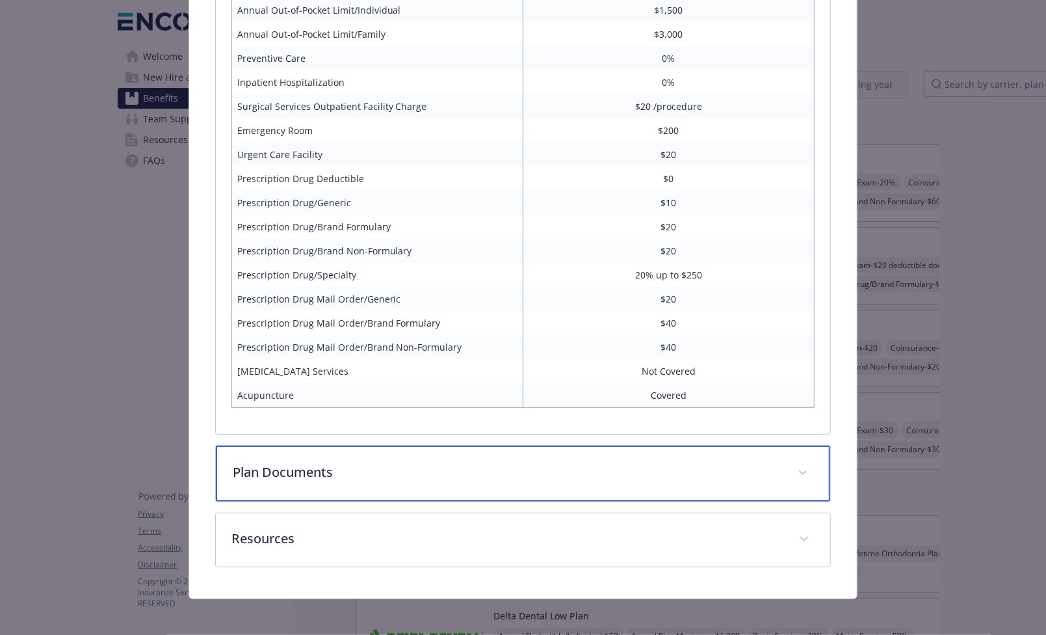
click at [324, 477] on p "Plan Documents" at bounding box center [508, 472] width 550 height 20
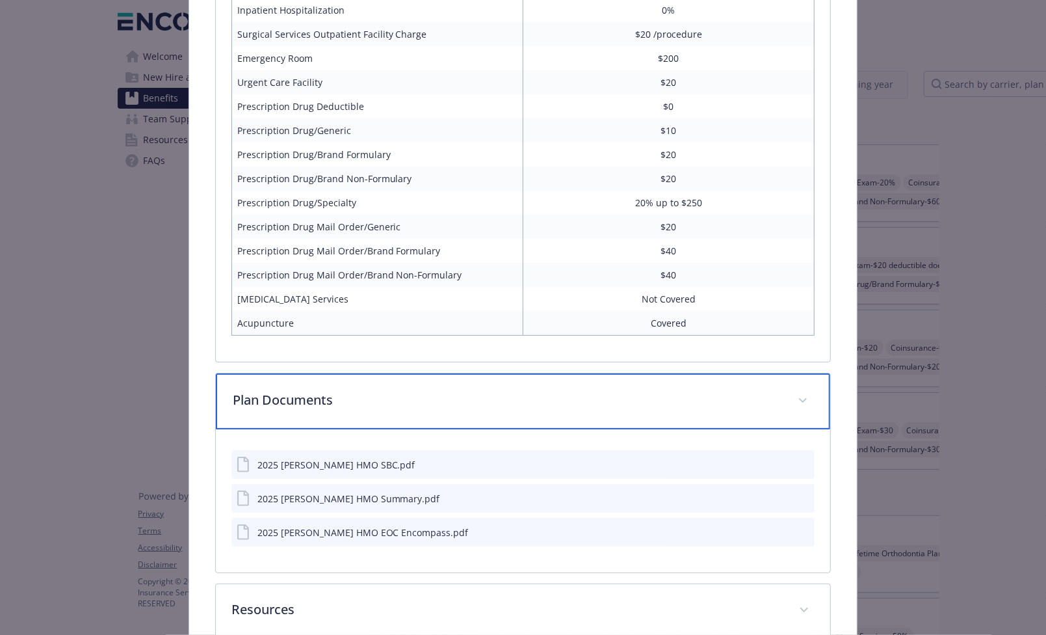
scroll to position [716, 0]
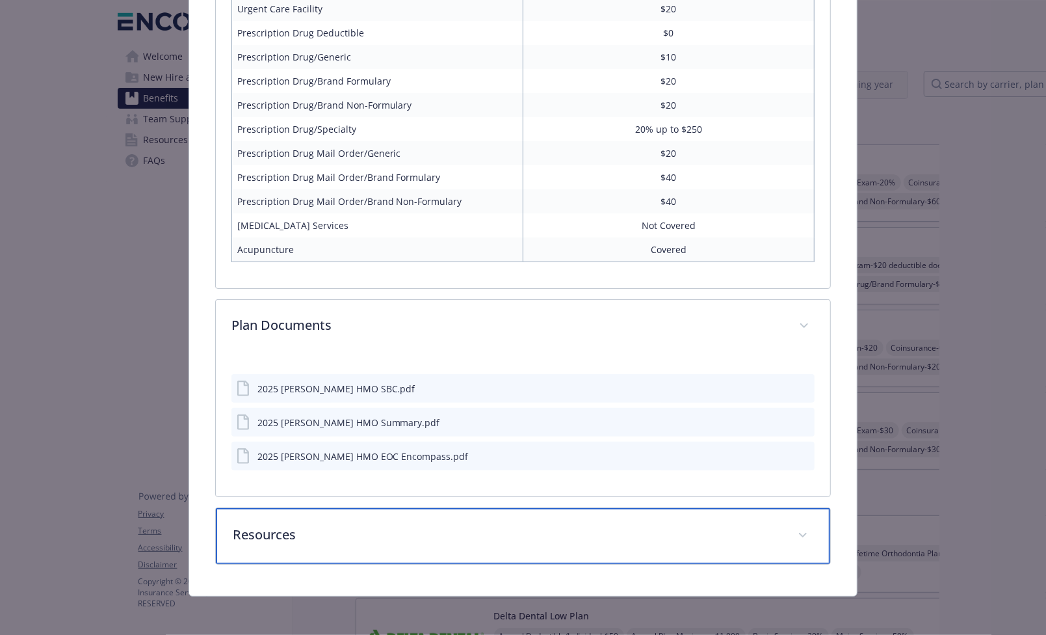
click at [315, 551] on div "Resources" at bounding box center [523, 536] width 615 height 56
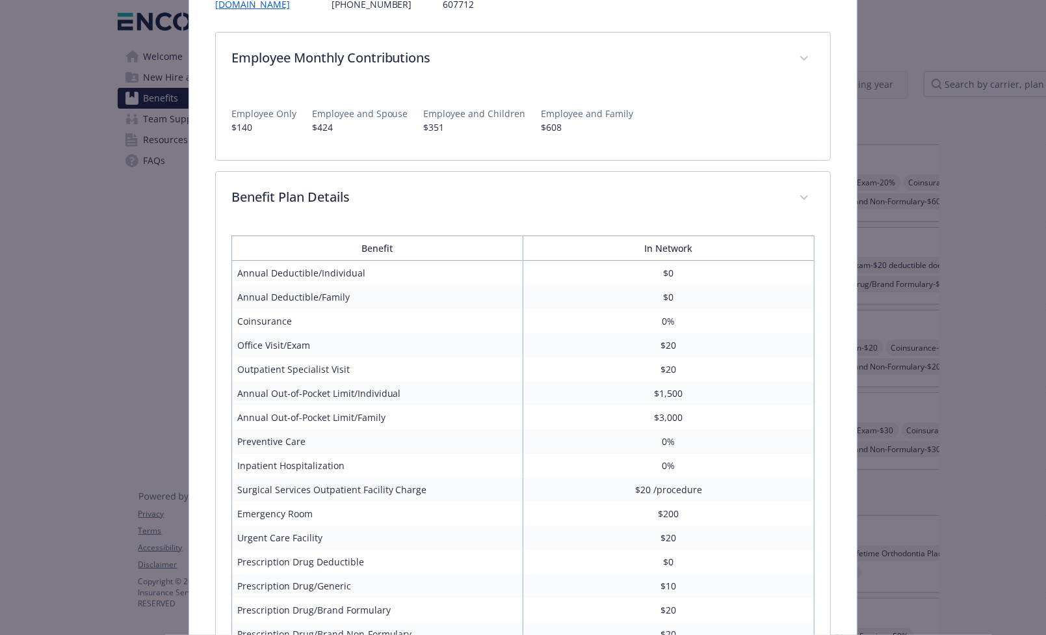
scroll to position [0, 0]
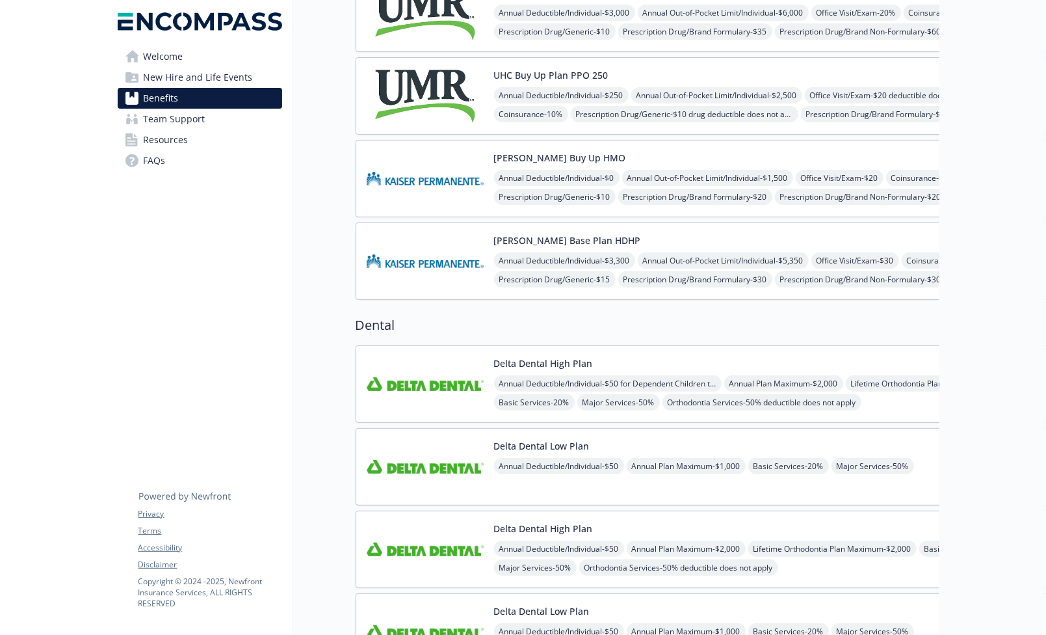
scroll to position [351, 0]
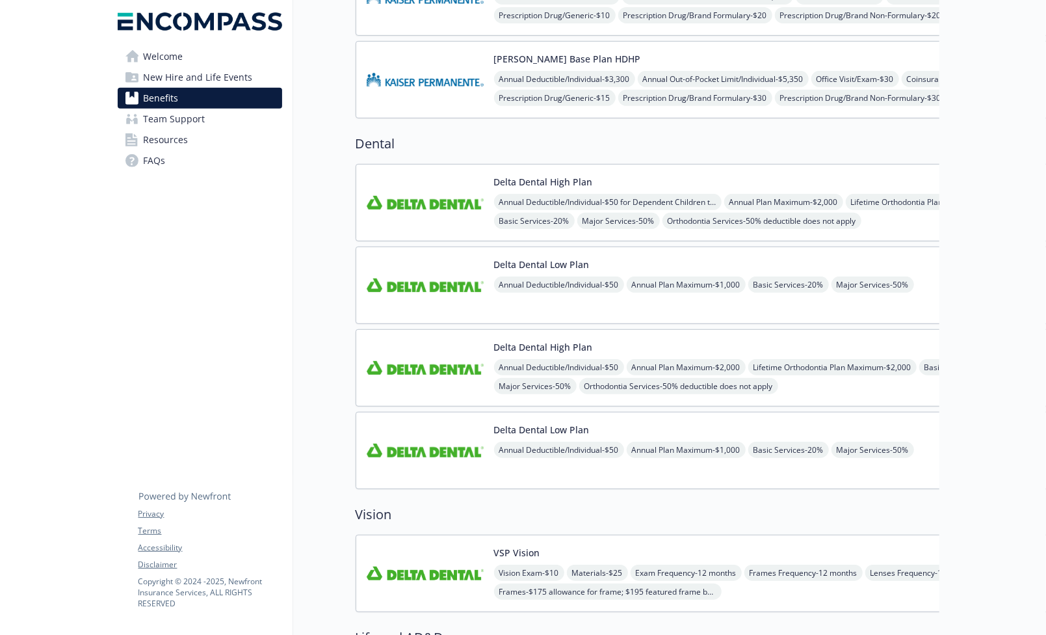
click at [412, 202] on img at bounding box center [425, 202] width 117 height 55
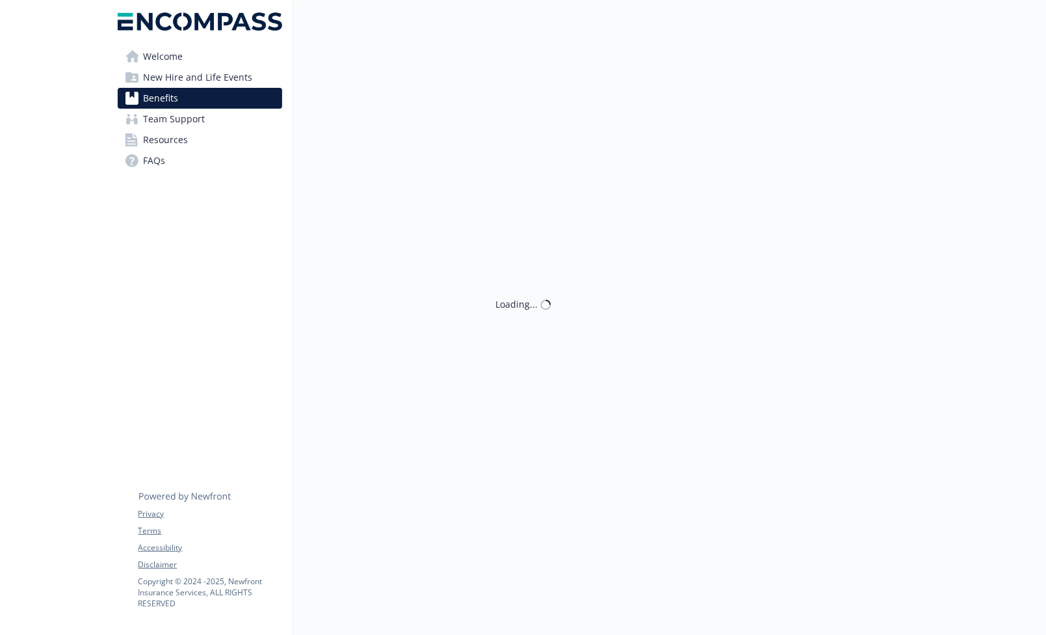
scroll to position [351, 0]
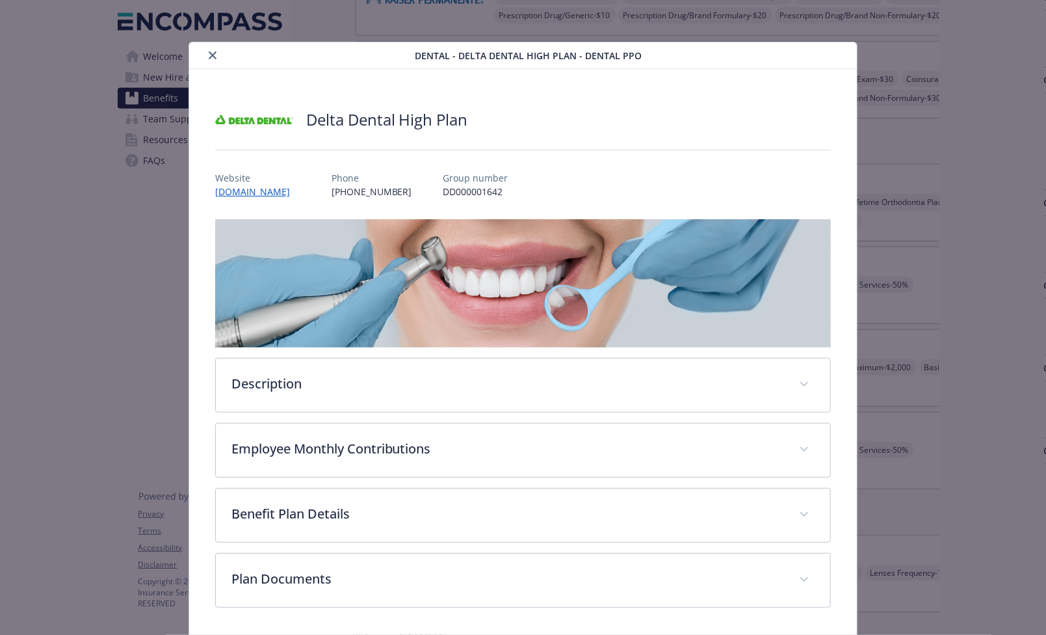
drag, startPoint x: 308, startPoint y: 192, endPoint x: 215, endPoint y: 192, distance: 92.3
click at [215, 192] on div "Website [DOMAIN_NAME] Phone [PHONE_NUMBER] Group number DD000001642" at bounding box center [523, 180] width 616 height 38
copy link "[DOMAIN_NAME]"
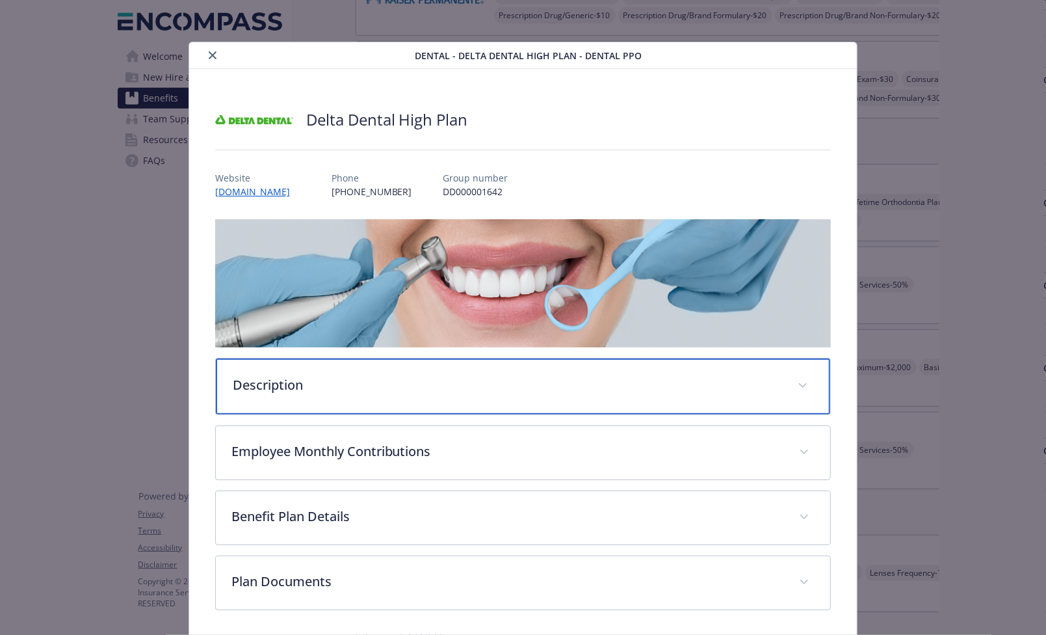
click at [239, 382] on p "Description" at bounding box center [508, 385] width 550 height 20
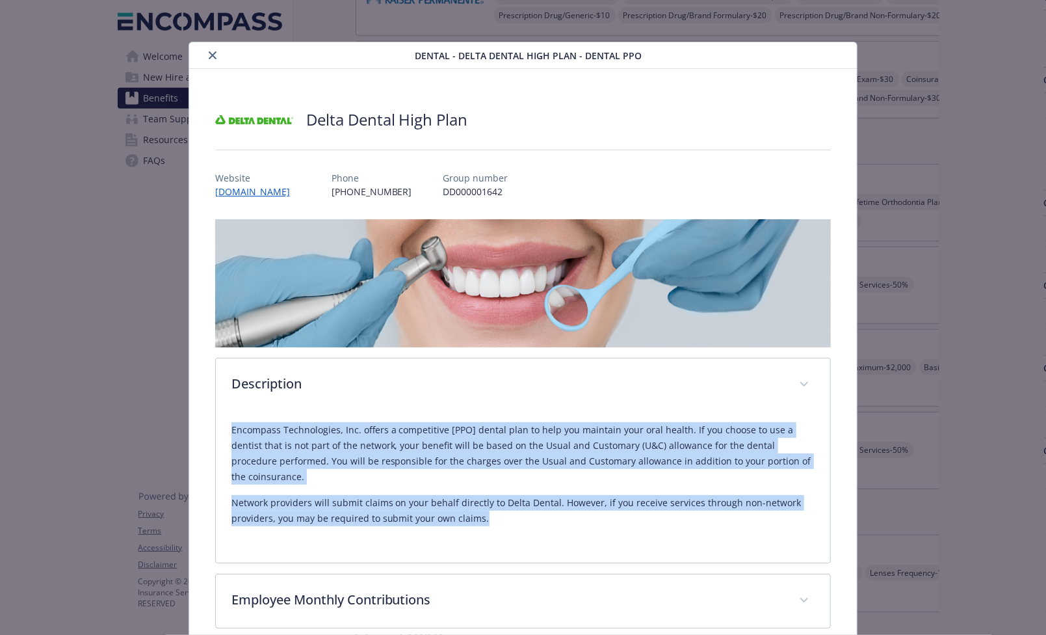
drag, startPoint x: 231, startPoint y: 432, endPoint x: 501, endPoint y: 522, distance: 284.2
click at [501, 522] on div "Encompass Technologies, Inc. offers a competitive [PPO] dental plan to help you…" at bounding box center [524, 474] width 584 height 104
copy div "Encompass Technologies, Inc. offers a competitive [PPO] dental plan to help you…"
click at [215, 58] on icon "close" at bounding box center [213, 55] width 8 height 8
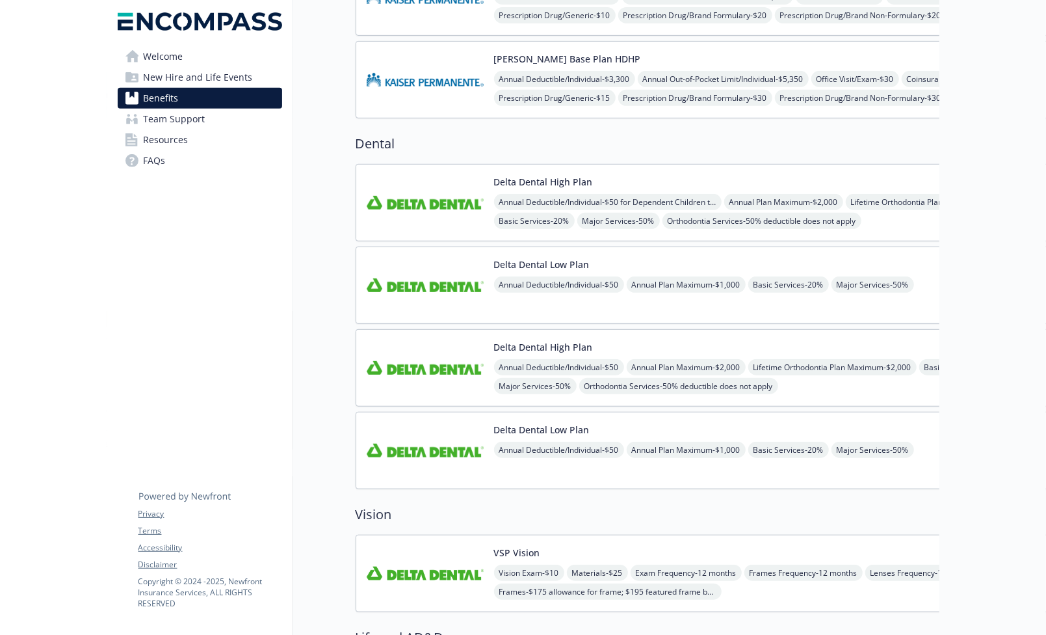
click at [456, 267] on img at bounding box center [425, 285] width 117 height 55
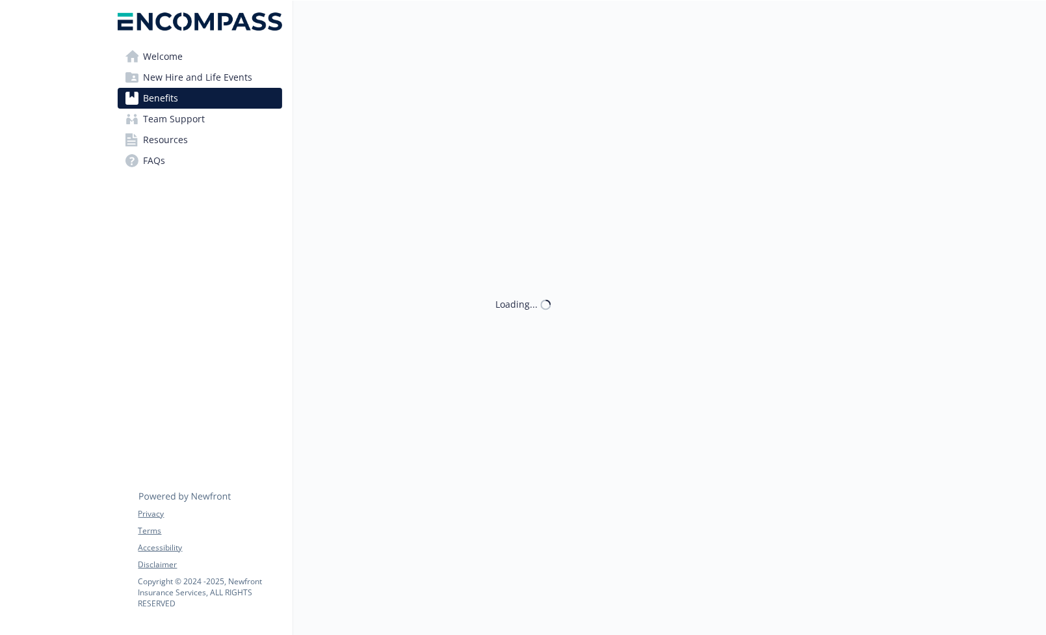
scroll to position [351, 0]
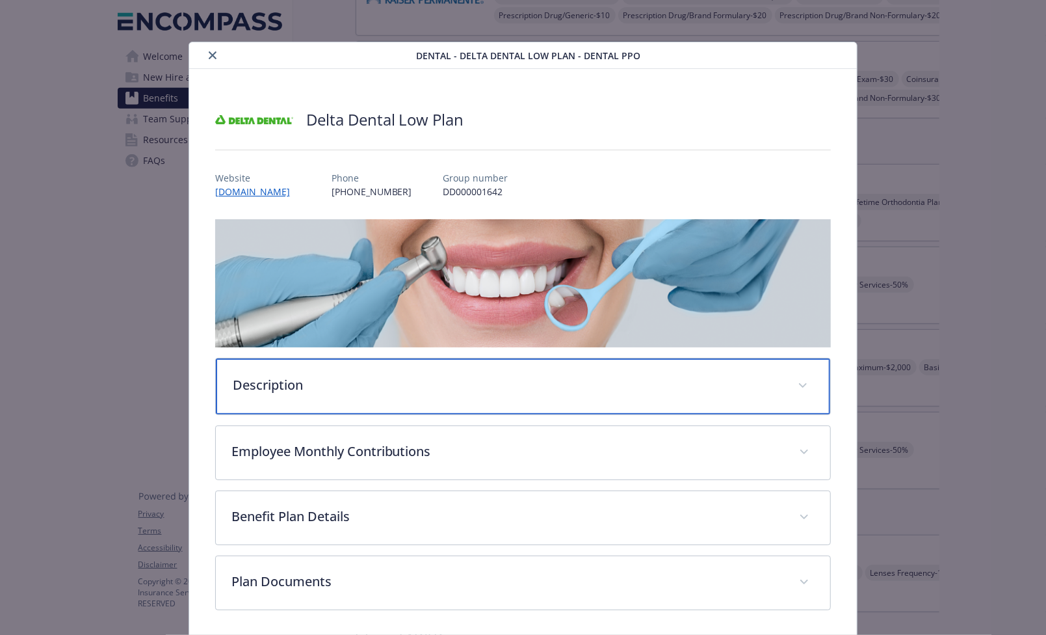
click at [339, 383] on p "Description" at bounding box center [508, 385] width 550 height 20
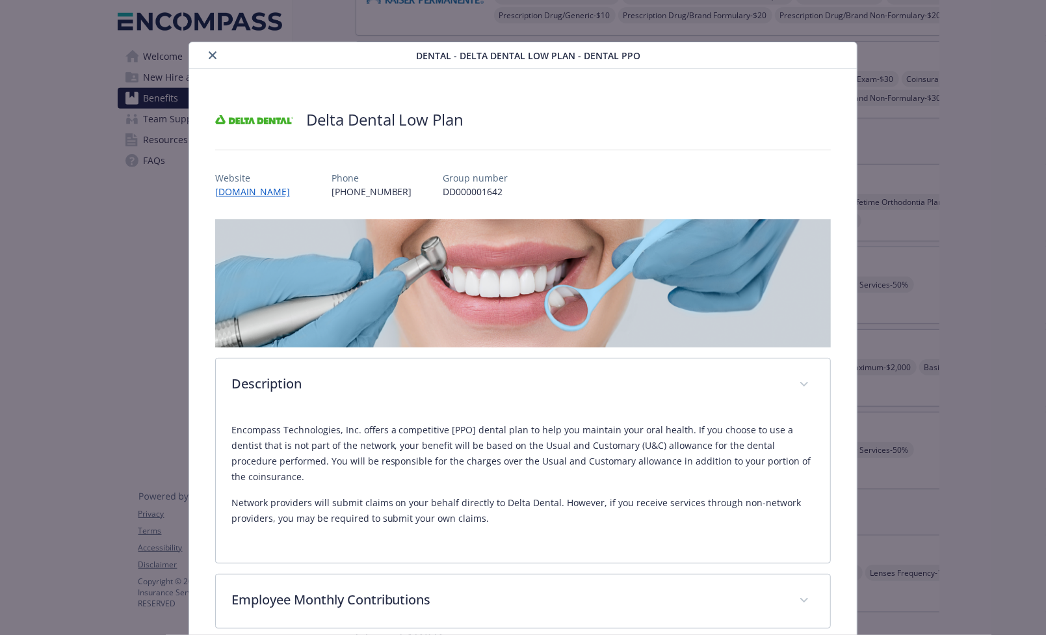
click at [215, 55] on icon "close" at bounding box center [213, 55] width 8 height 8
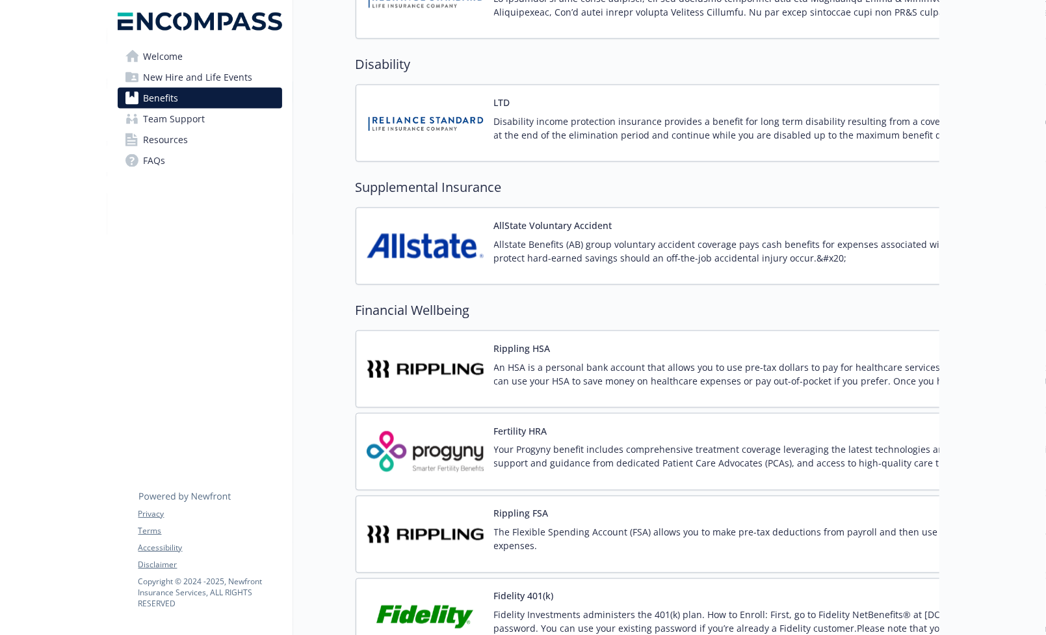
scroll to position [1146, 0]
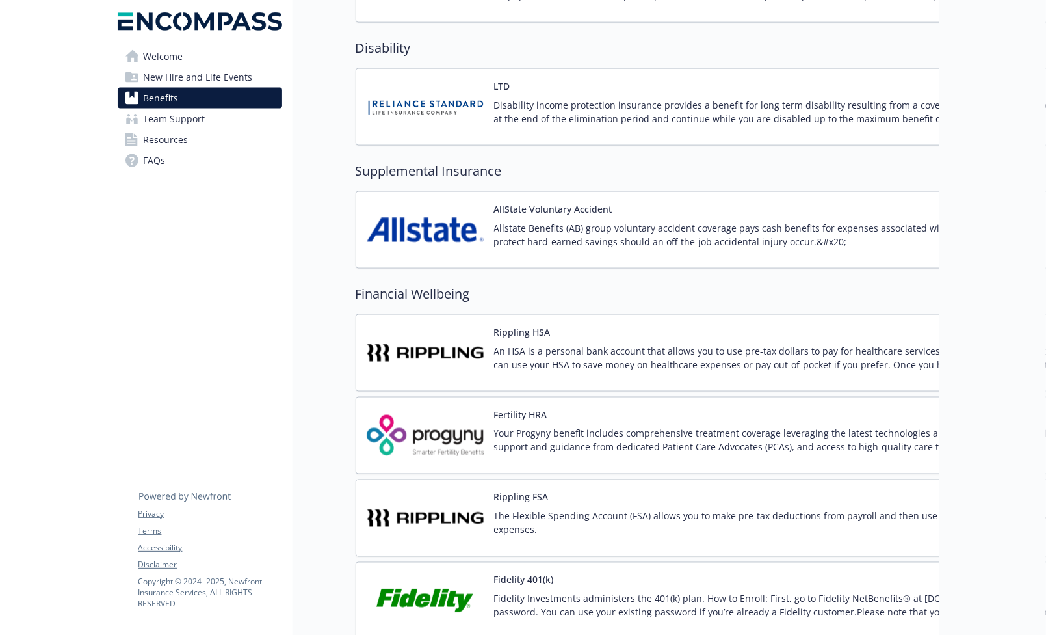
click at [480, 222] on img at bounding box center [425, 229] width 117 height 55
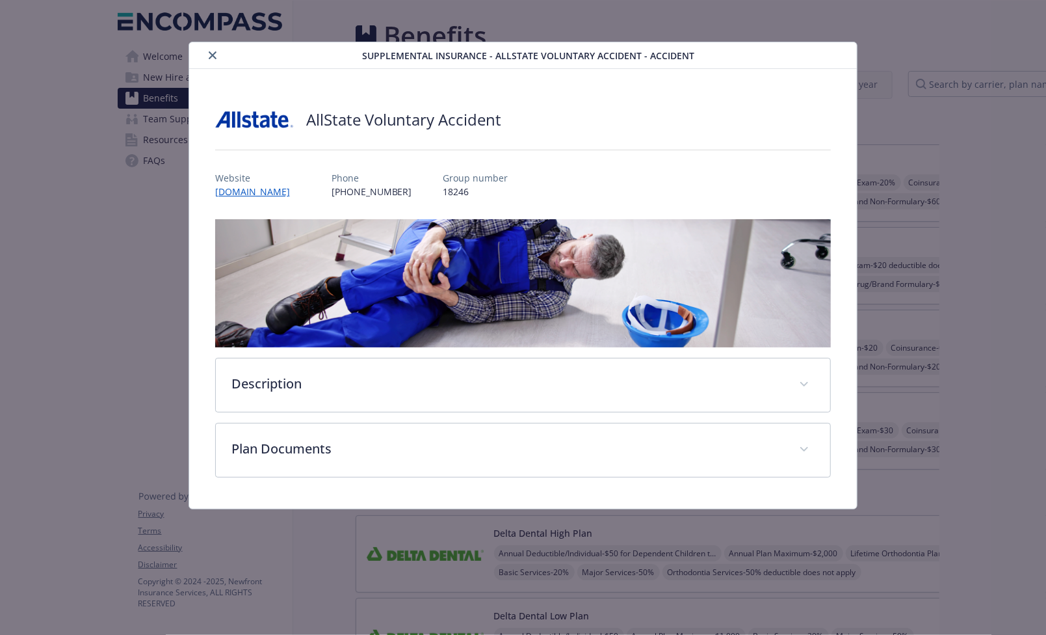
scroll to position [1146, 0]
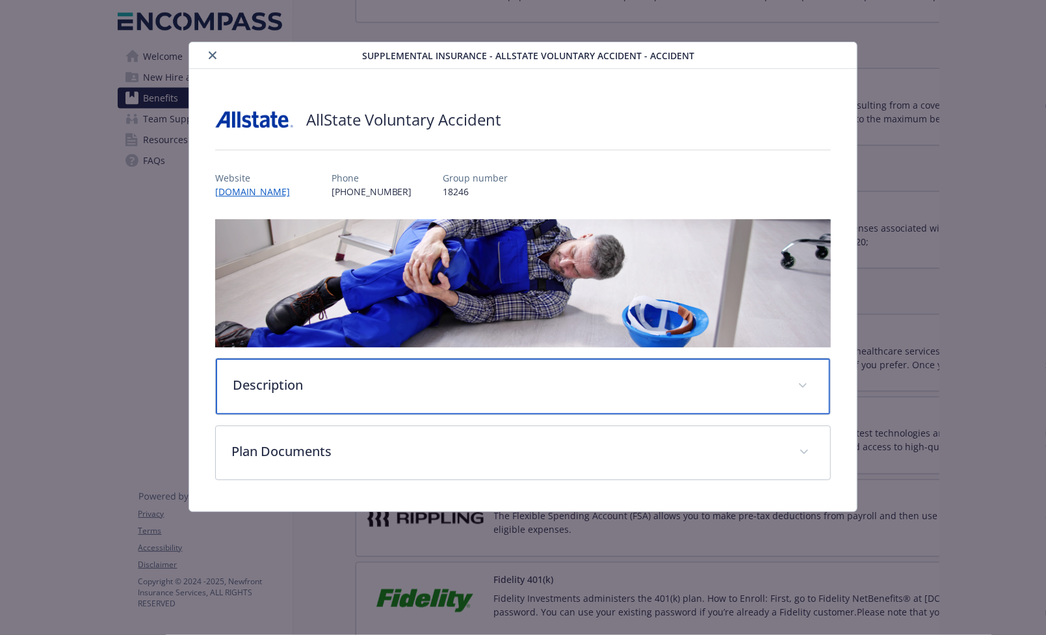
click at [339, 380] on p "Description" at bounding box center [508, 385] width 550 height 20
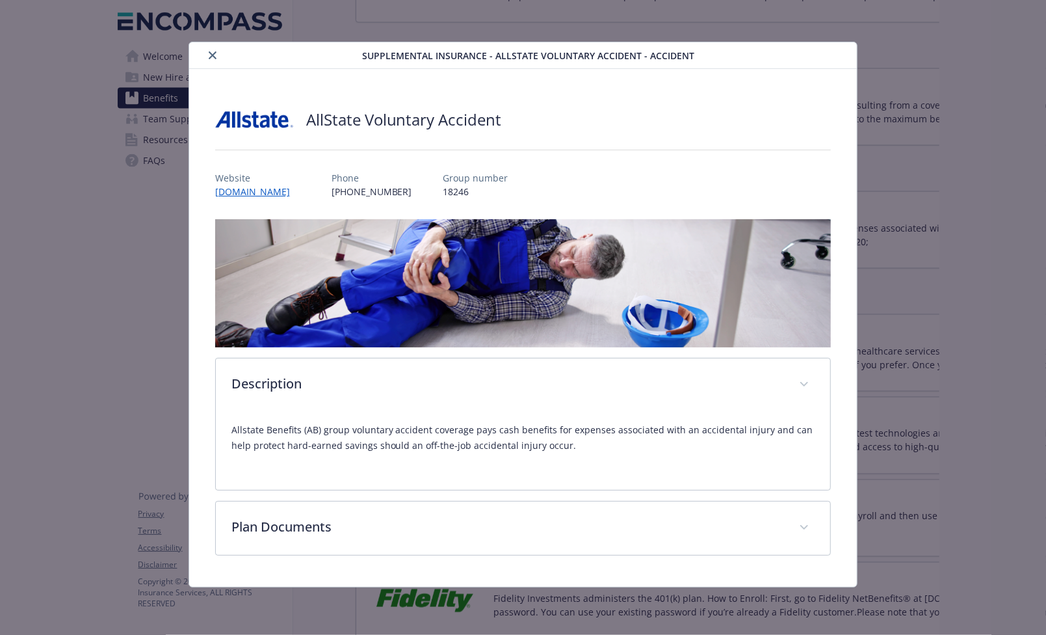
click at [920, 118] on div "Supplemental Insurance - AllState Voluntary Accident - Accident AllState Volunt…" at bounding box center [523, 315] width 837 height 546
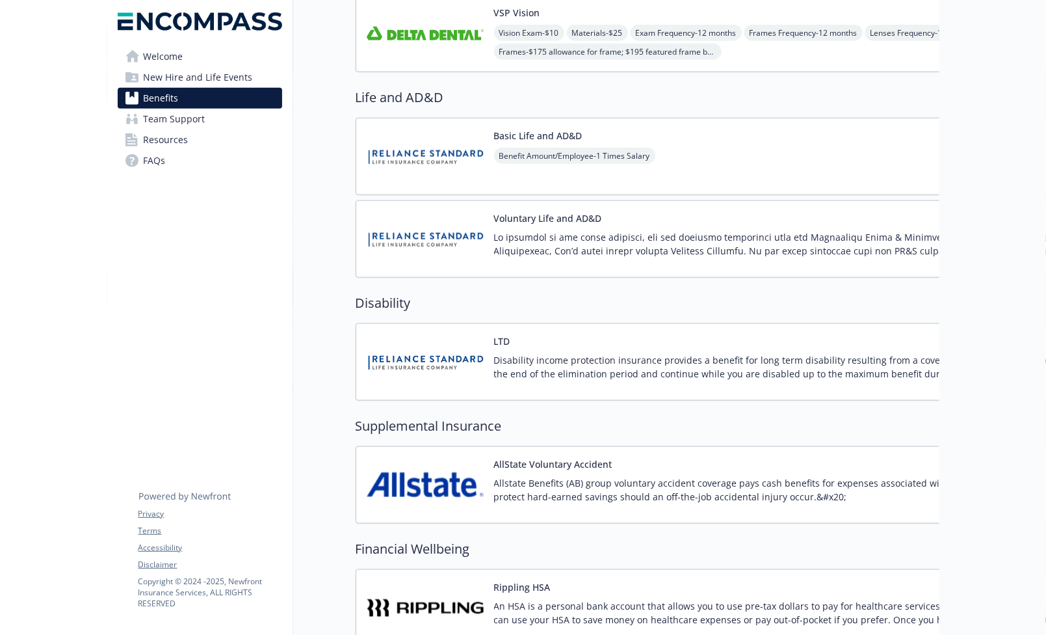
scroll to position [872, 0]
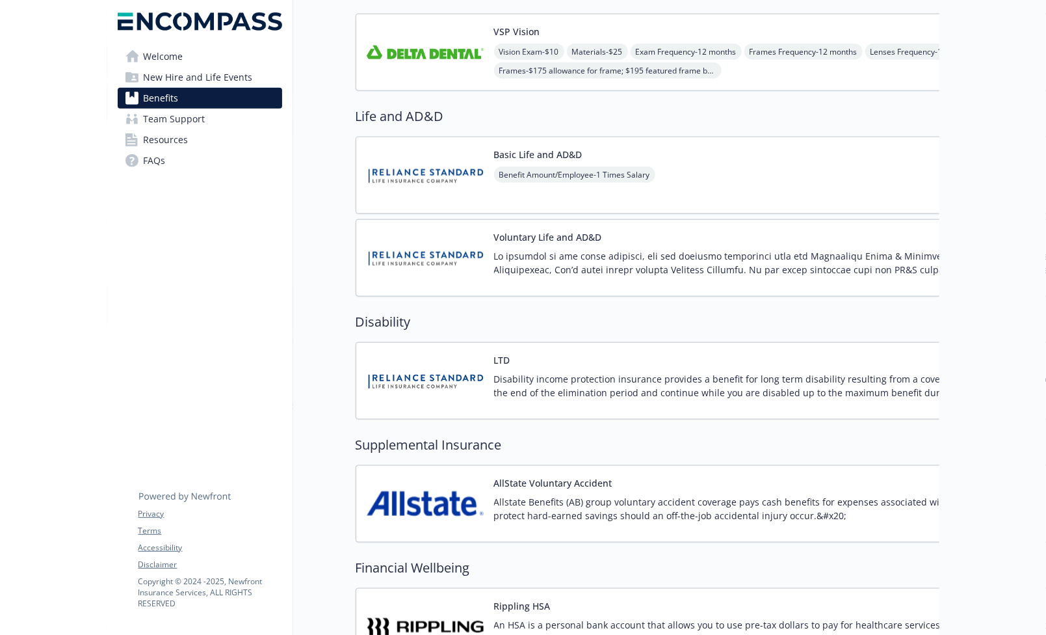
click at [429, 368] on img at bounding box center [425, 380] width 117 height 55
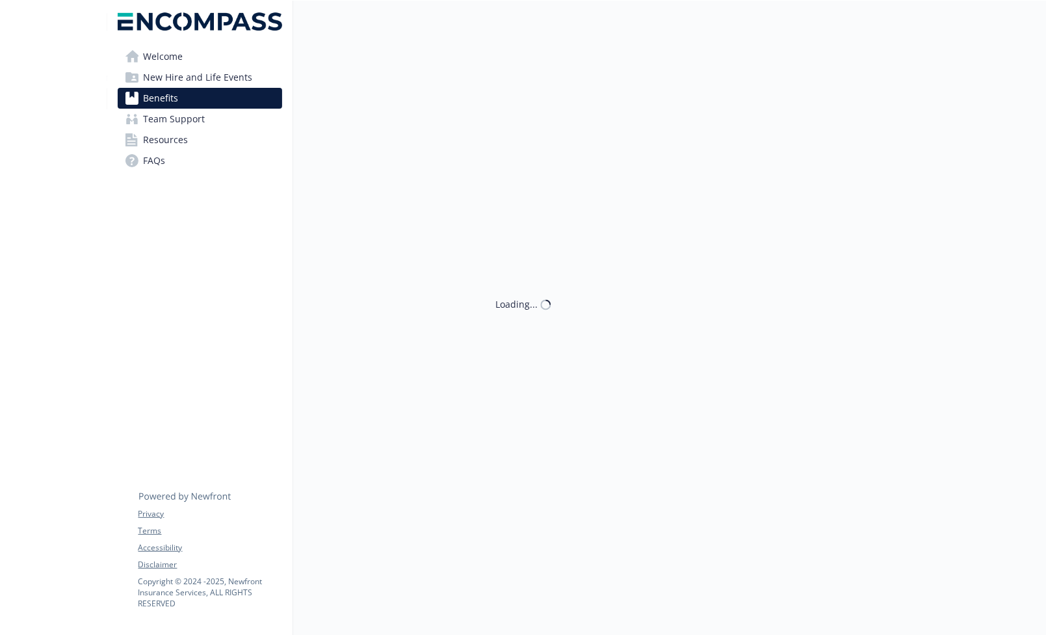
scroll to position [872, 0]
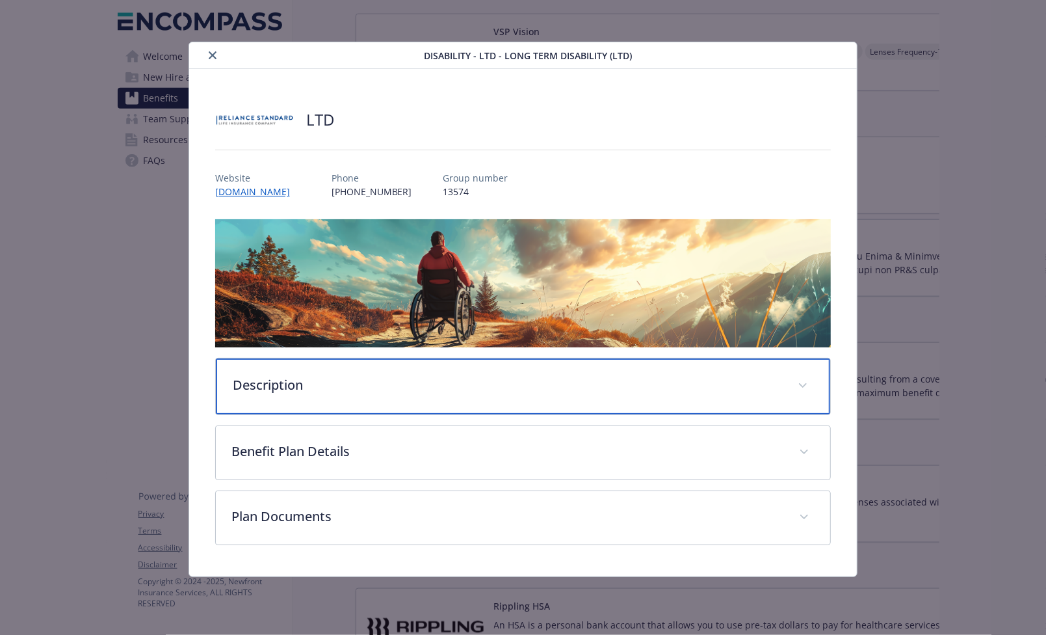
click at [429, 368] on div "Description" at bounding box center [523, 386] width 615 height 56
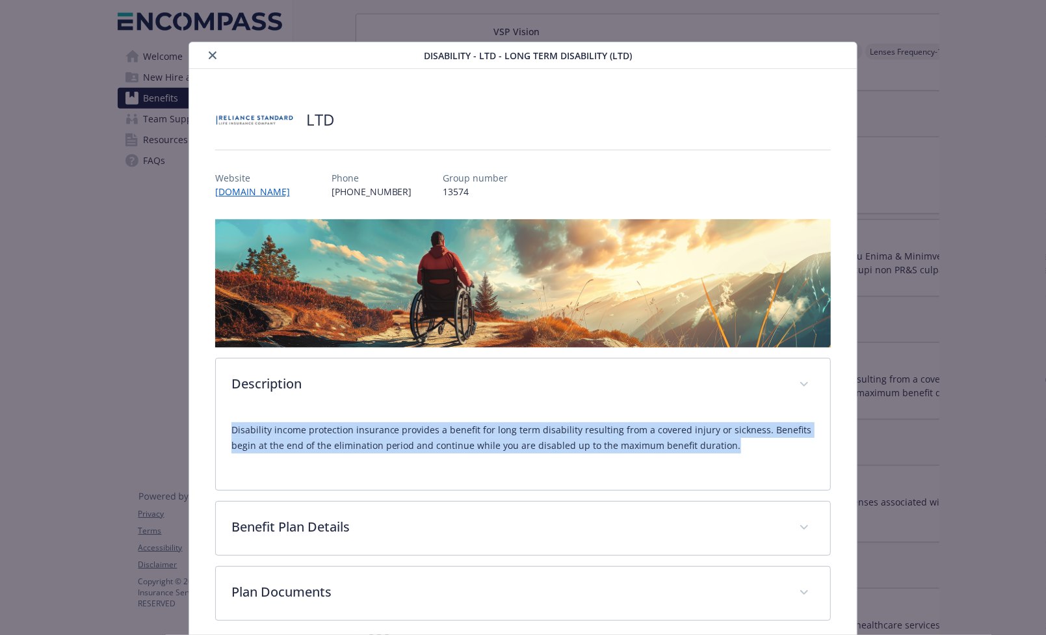
drag, startPoint x: 232, startPoint y: 432, endPoint x: 740, endPoint y: 445, distance: 508.1
click at [740, 445] on p "Disability income protection insurance provides a benefit for long term disabil…" at bounding box center [524, 437] width 584 height 31
copy p "Disability income protection insurance provides a benefit for long term disabil…"
click at [210, 57] on icon "close" at bounding box center [213, 55] width 8 height 8
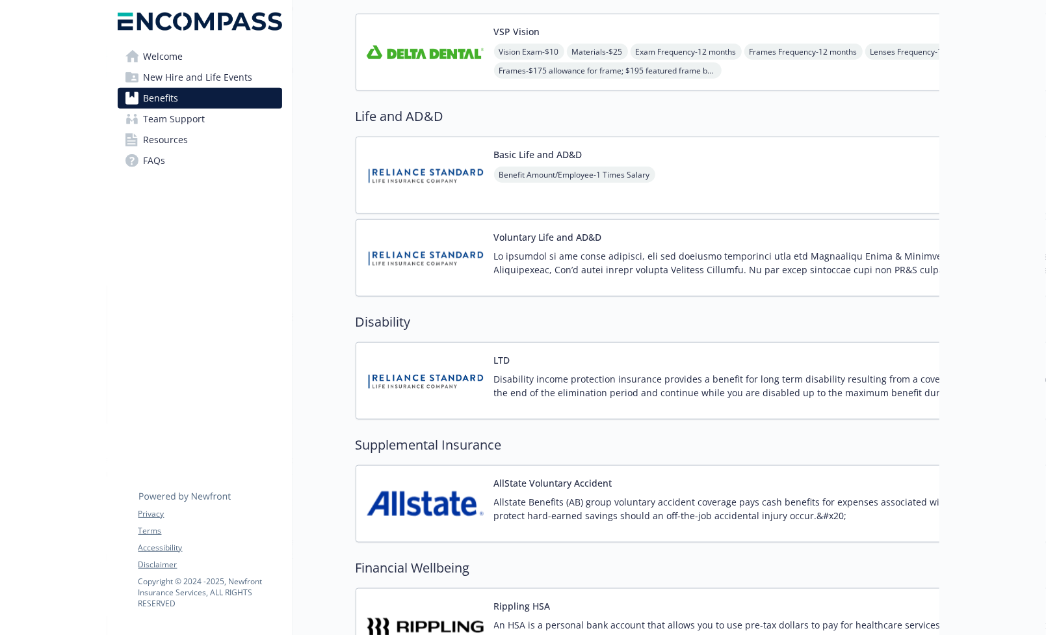
click at [431, 168] on img at bounding box center [425, 175] width 117 height 55
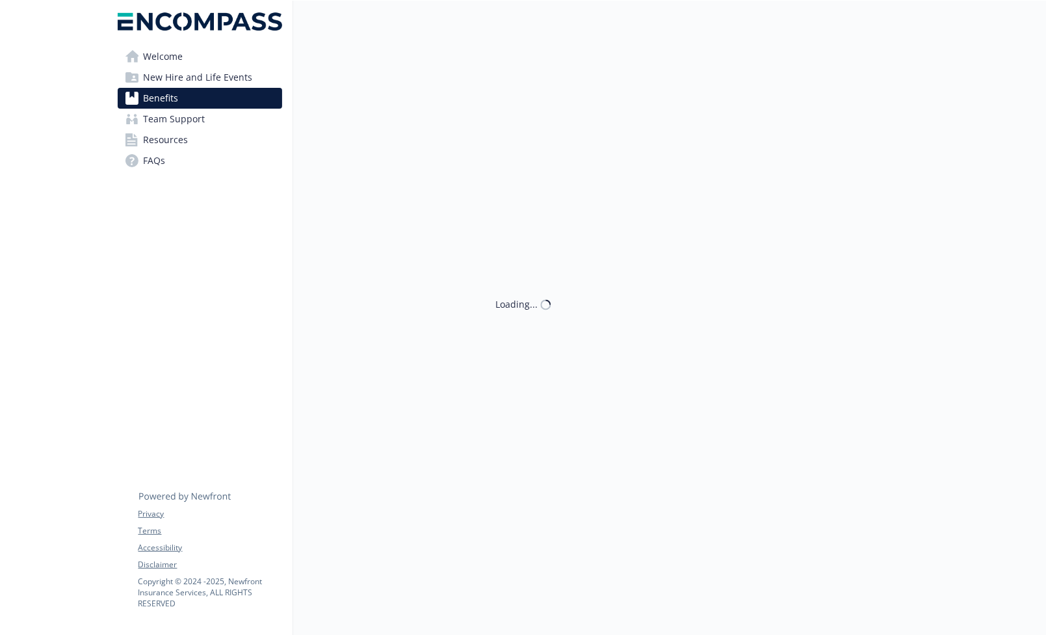
scroll to position [872, 0]
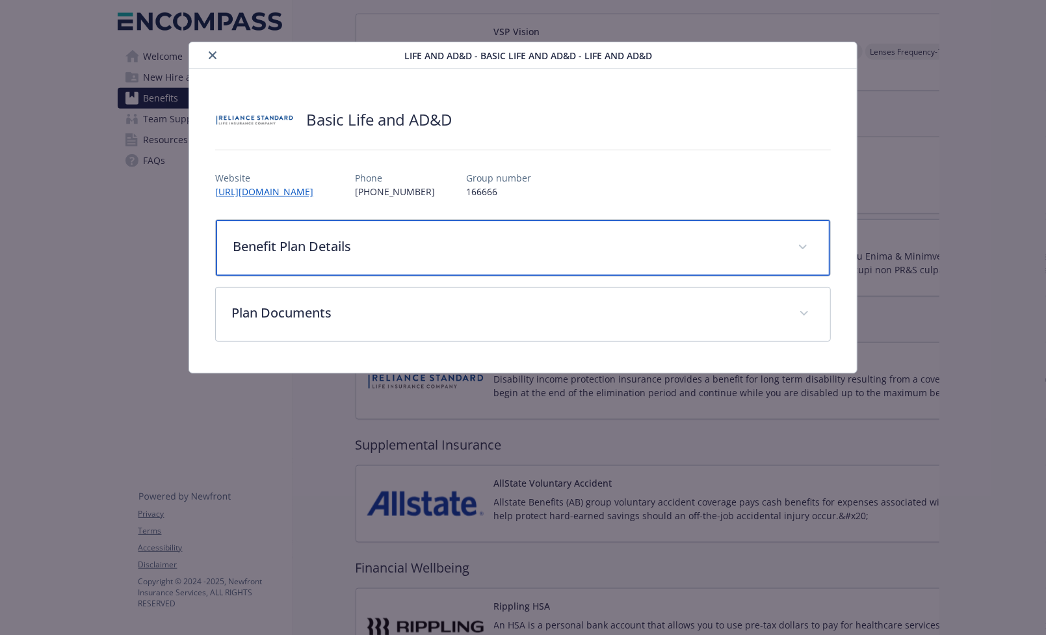
click at [296, 250] on p "Benefit Plan Details" at bounding box center [508, 247] width 550 height 20
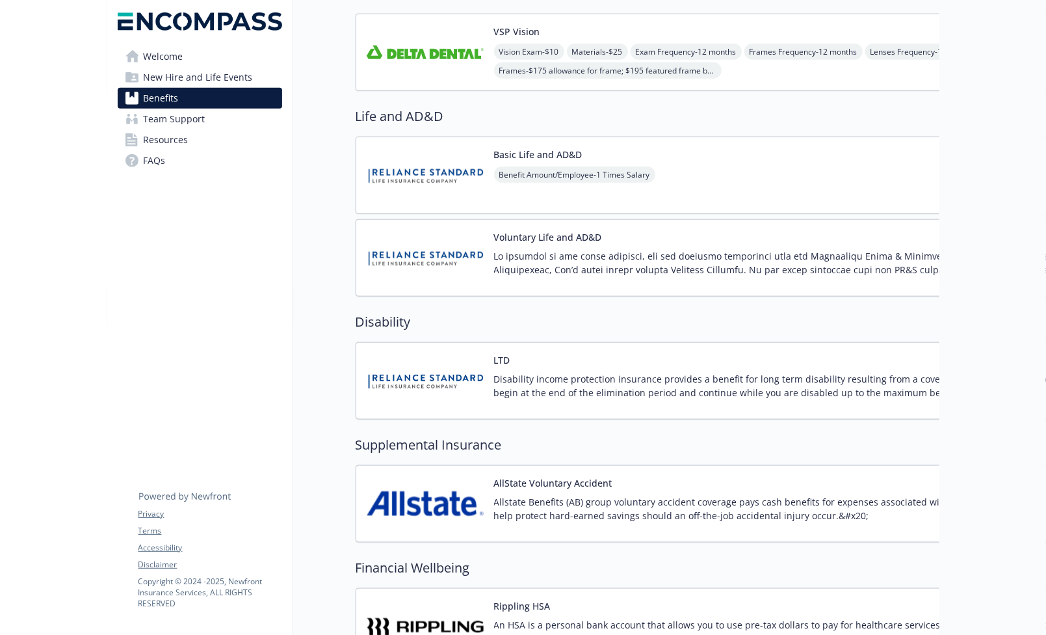
click at [428, 256] on img at bounding box center [425, 257] width 117 height 55
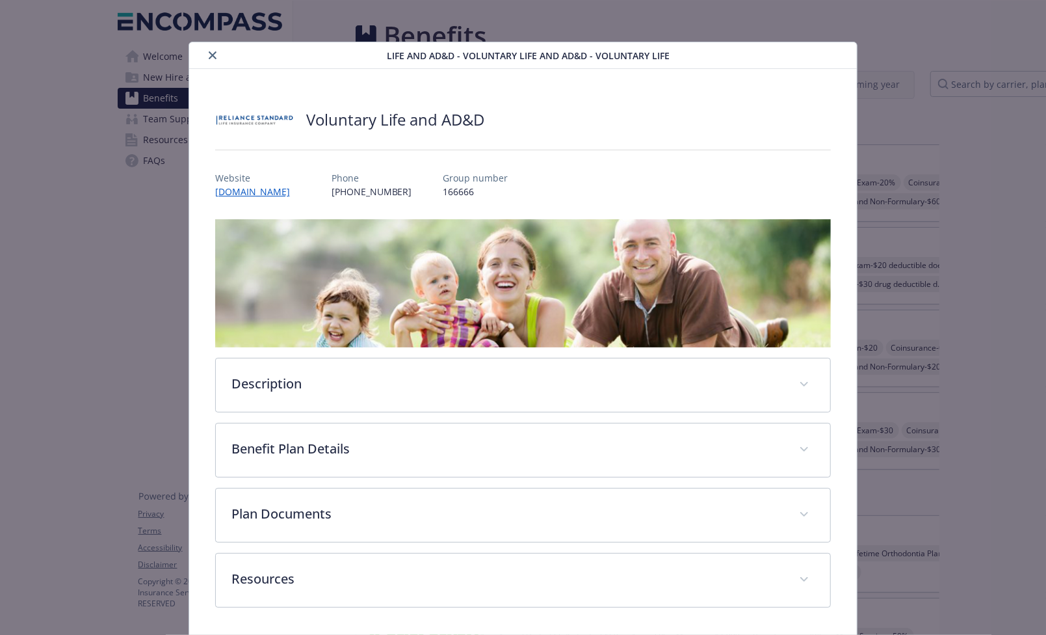
scroll to position [872, 0]
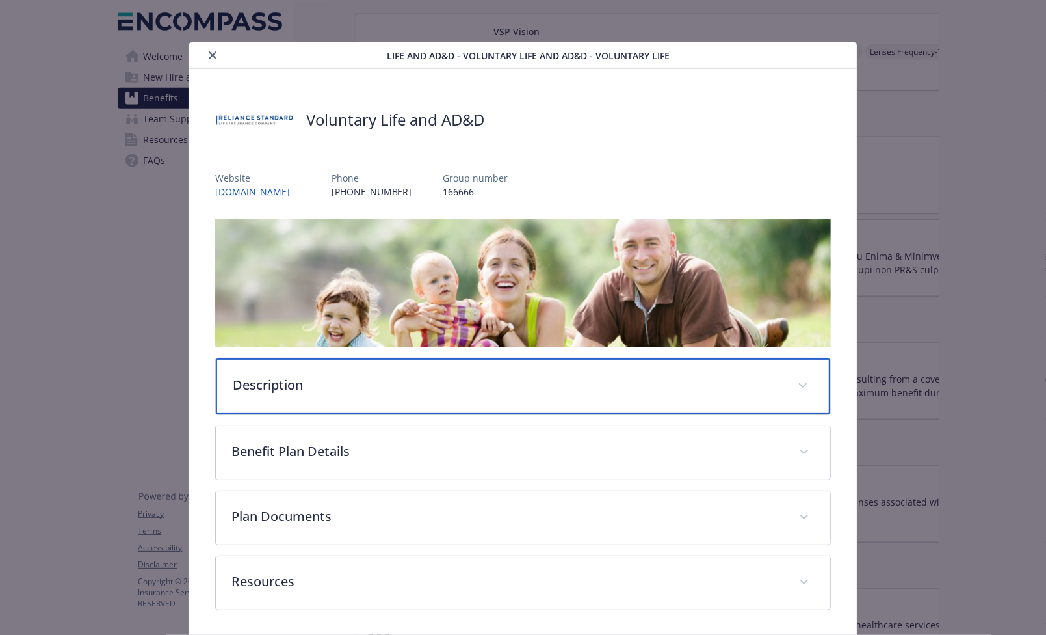
click at [312, 390] on p "Description" at bounding box center [508, 385] width 550 height 20
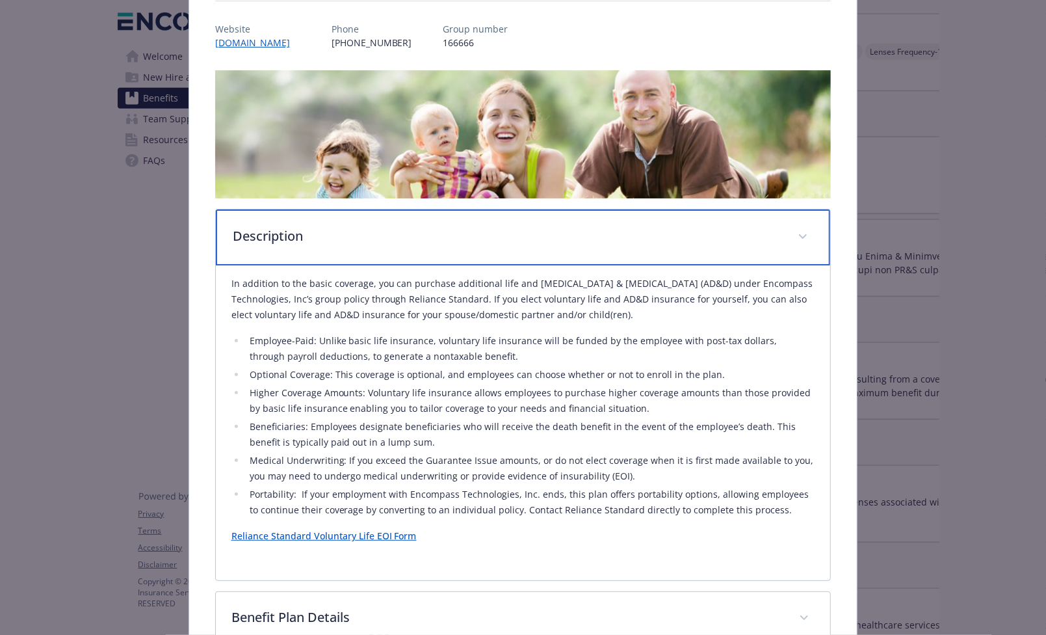
scroll to position [159, 0]
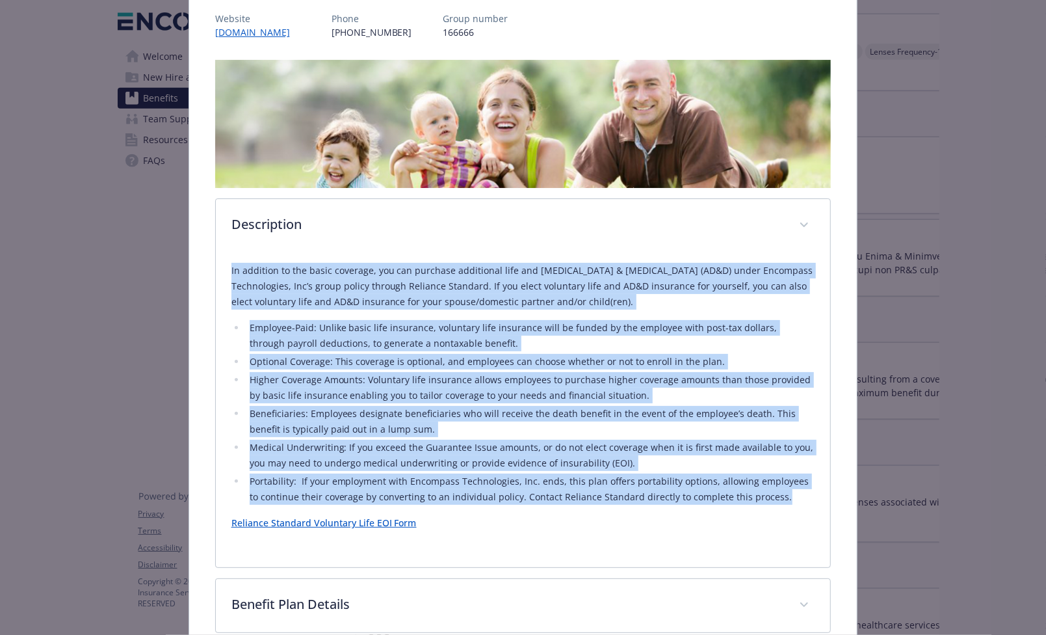
drag, startPoint x: 226, startPoint y: 272, endPoint x: 799, endPoint y: 493, distance: 613.3
click at [799, 493] on div "In addition to the basic coverage, you can purchase additional life and [MEDICA…" at bounding box center [523, 409] width 615 height 315
copy div "Lo ipsumdol si ame conse adipisci, eli sed doeiusmo temporinci utla etd Magnaal…"
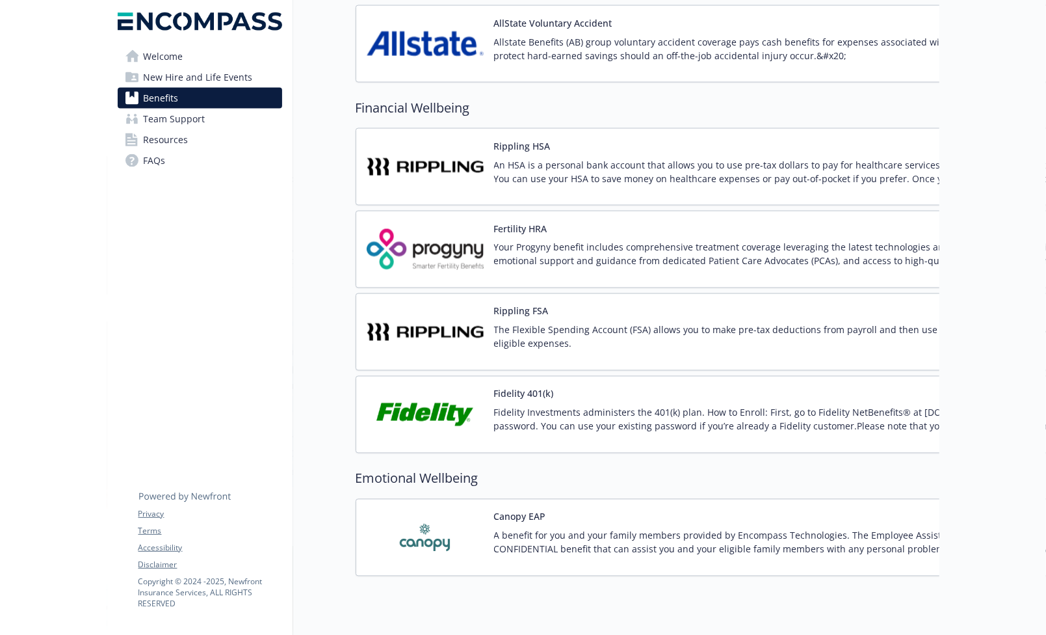
scroll to position [1334, 0]
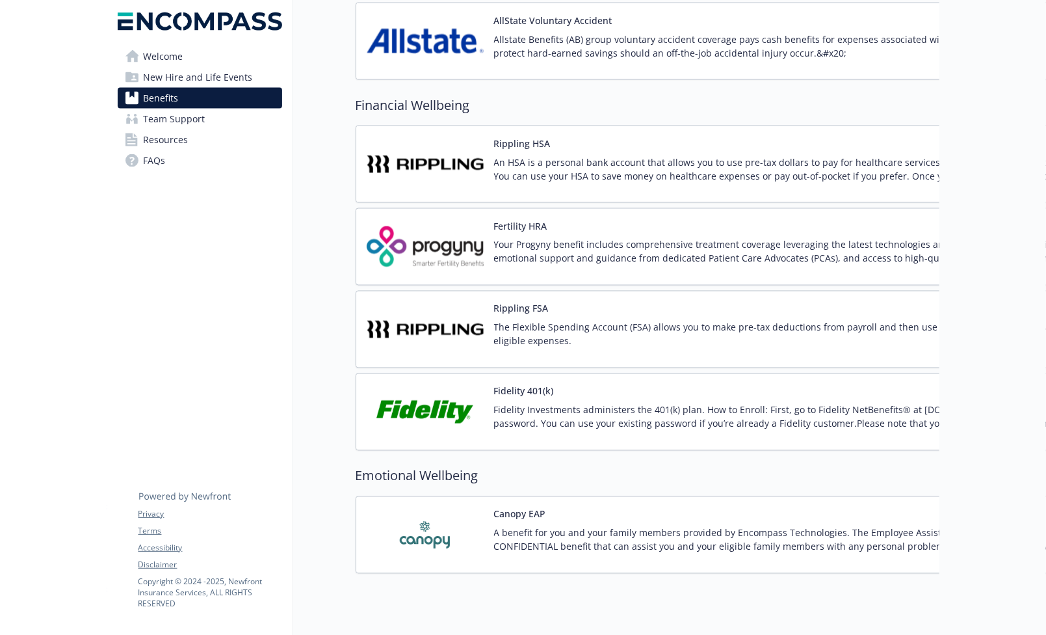
click at [534, 155] on p "An HSA is a personal bank account that allows you to use pre-tax dollars to pay…" at bounding box center [797, 168] width 607 height 27
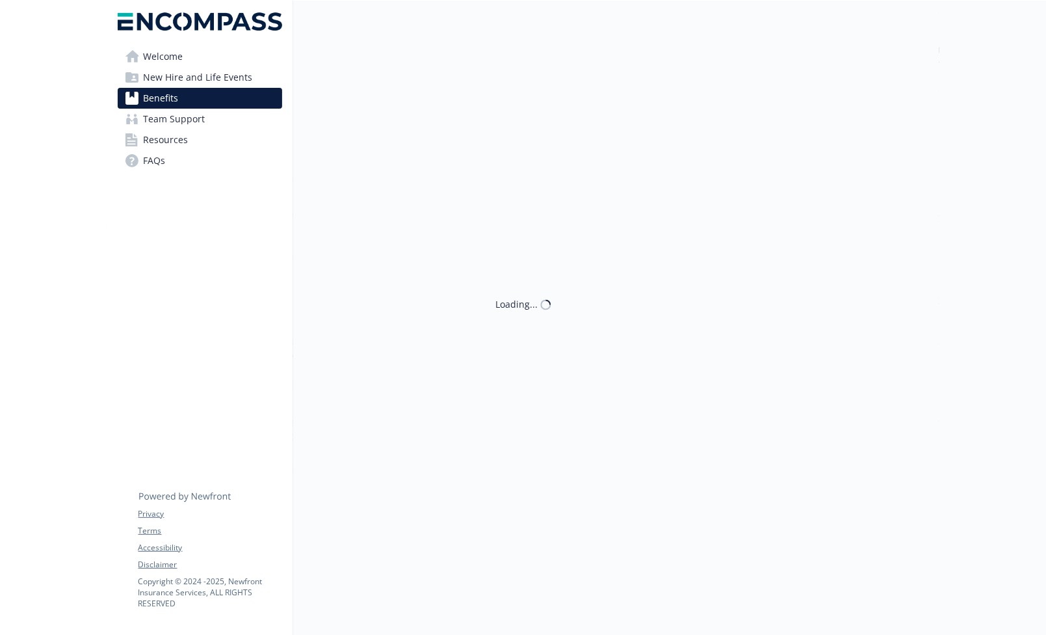
scroll to position [1334, 0]
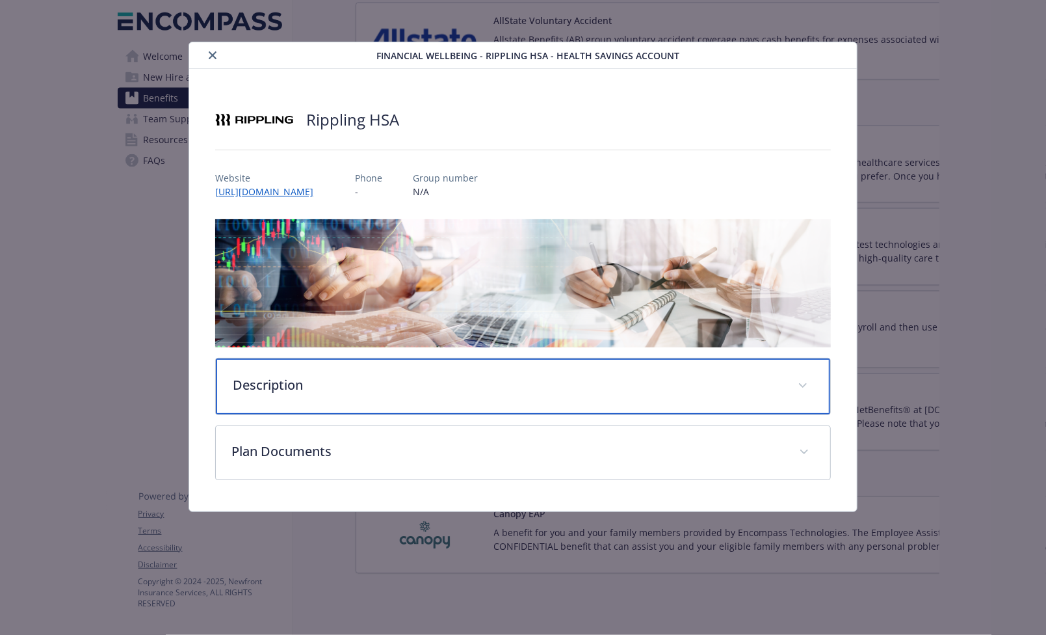
click at [320, 372] on div "Description" at bounding box center [523, 386] width 615 height 56
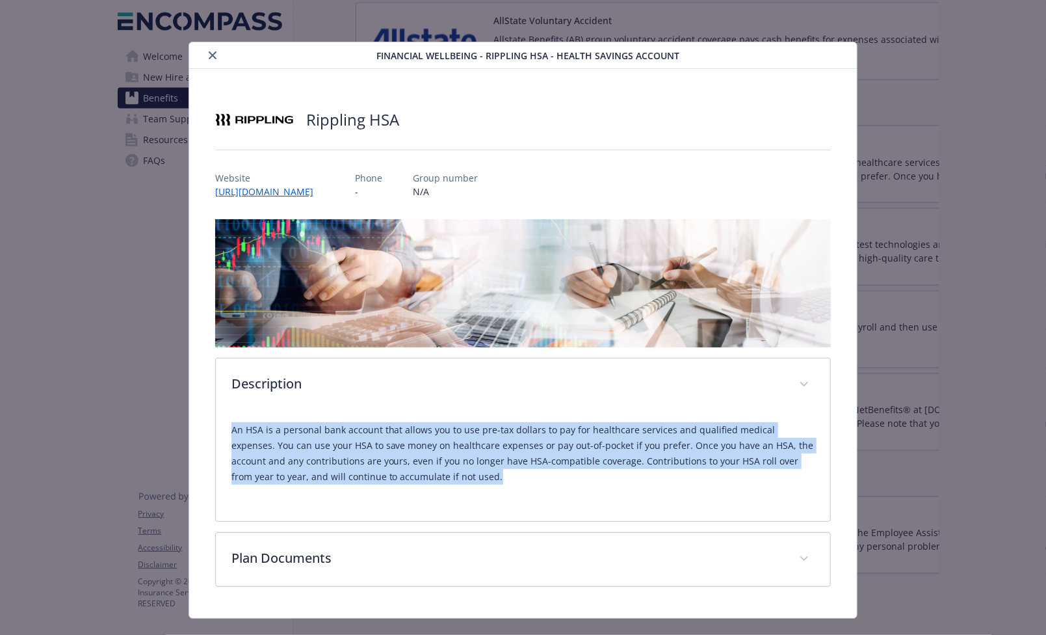
drag, startPoint x: 230, startPoint y: 429, endPoint x: 472, endPoint y: 477, distance: 246.5
click at [472, 477] on p "An HSA is a personal bank account that allows you to use pre-tax dollars to pay…" at bounding box center [524, 453] width 584 height 62
click at [888, 194] on div "Financial Wellbeing - Rippling HSA - Health Savings Account Rippling HSA Websit…" at bounding box center [523, 330] width 837 height 577
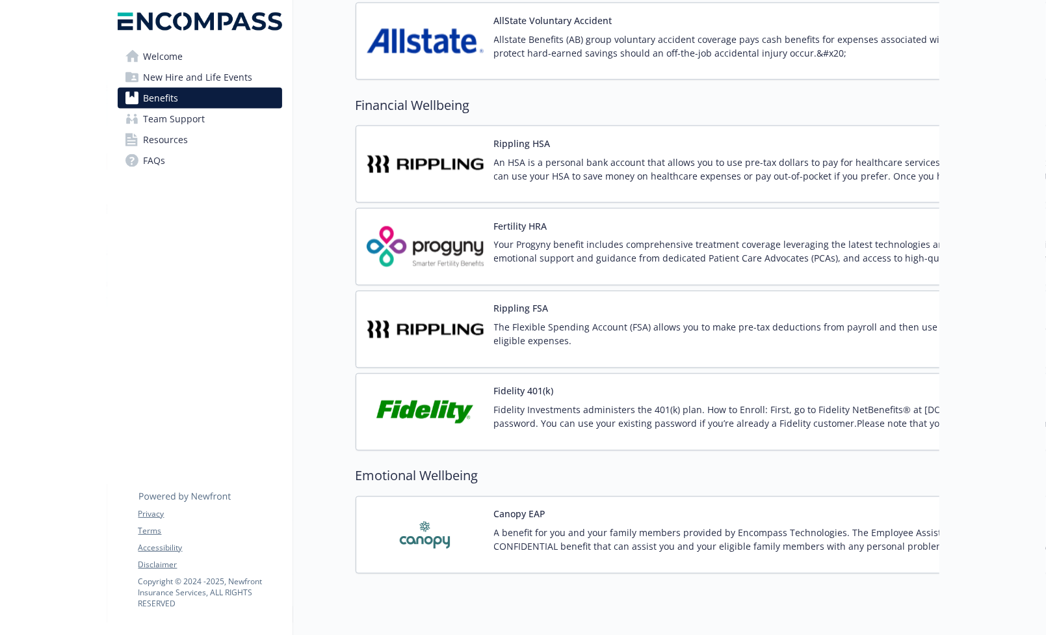
click at [458, 322] on img at bounding box center [425, 329] width 117 height 55
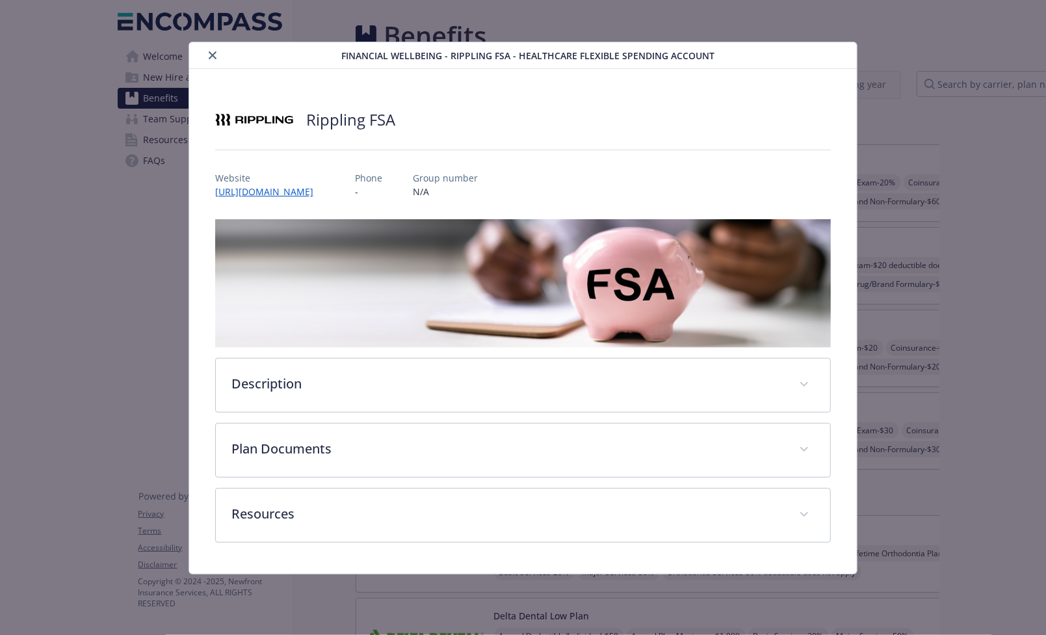
scroll to position [1334, 0]
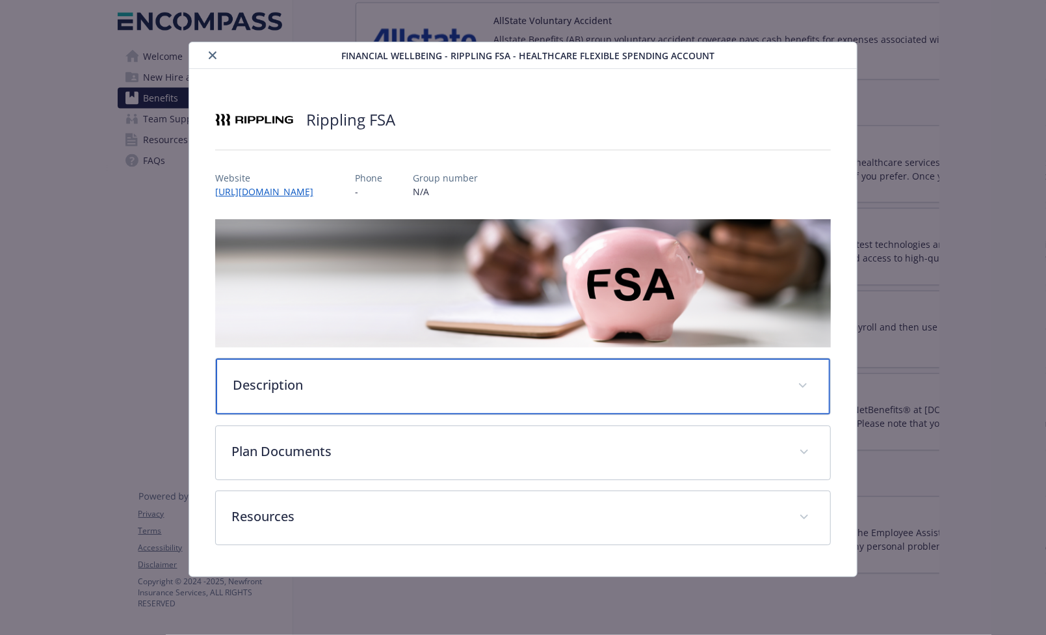
click at [324, 386] on p "Description" at bounding box center [508, 385] width 550 height 20
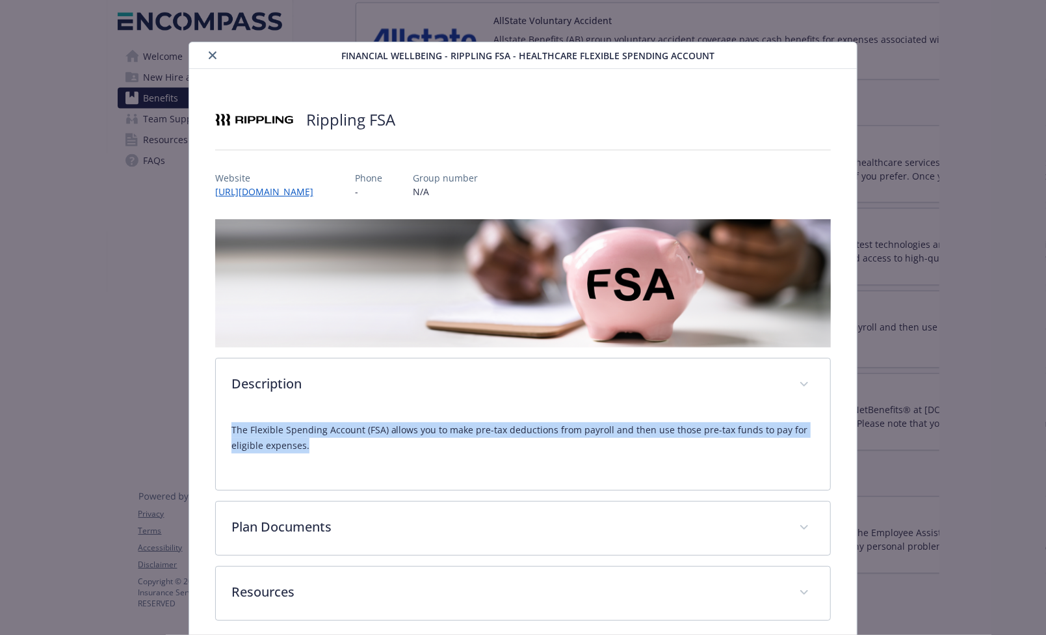
drag, startPoint x: 228, startPoint y: 430, endPoint x: 357, endPoint y: 455, distance: 131.0
click at [357, 455] on div "The Flexible Spending Account (FSA) allows you to make pre-tax deductions from …" at bounding box center [523, 451] width 615 height 78
click at [955, 215] on div "Financial Wellbeing - Rippling FSA - Healthcare Flexible Spending Account Rippl…" at bounding box center [523, 317] width 1046 height 635
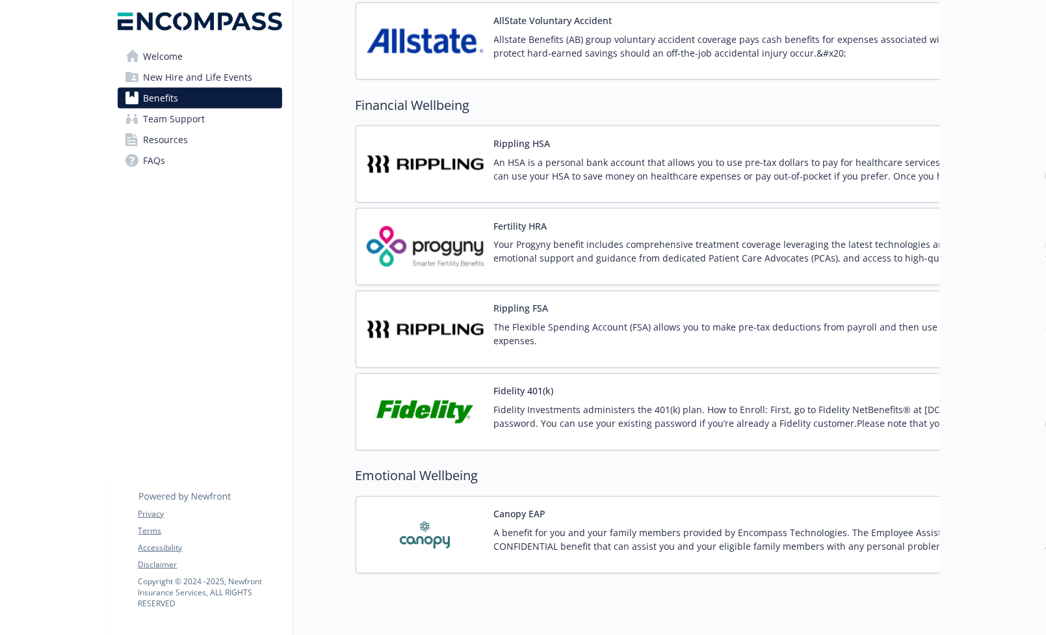
click at [441, 397] on img at bounding box center [425, 411] width 117 height 55
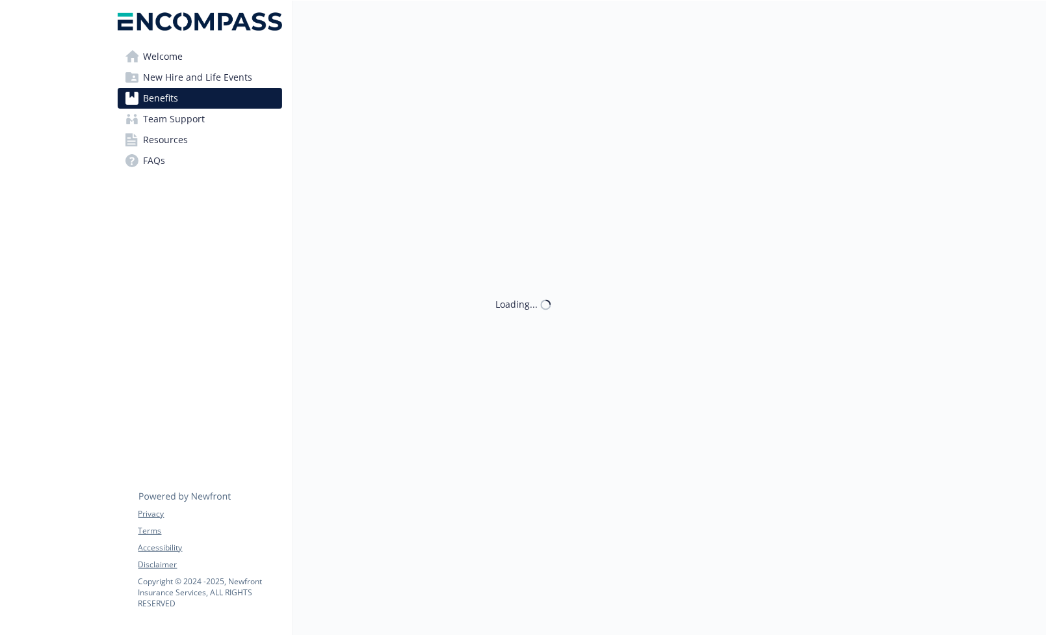
scroll to position [1334, 0]
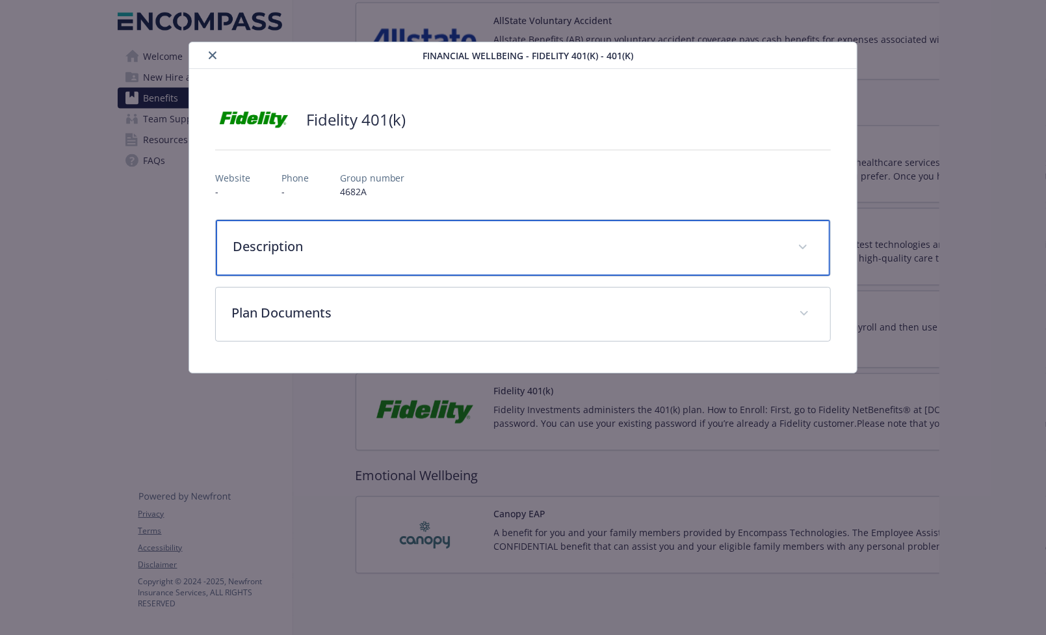
click at [289, 239] on p "Description" at bounding box center [508, 247] width 550 height 20
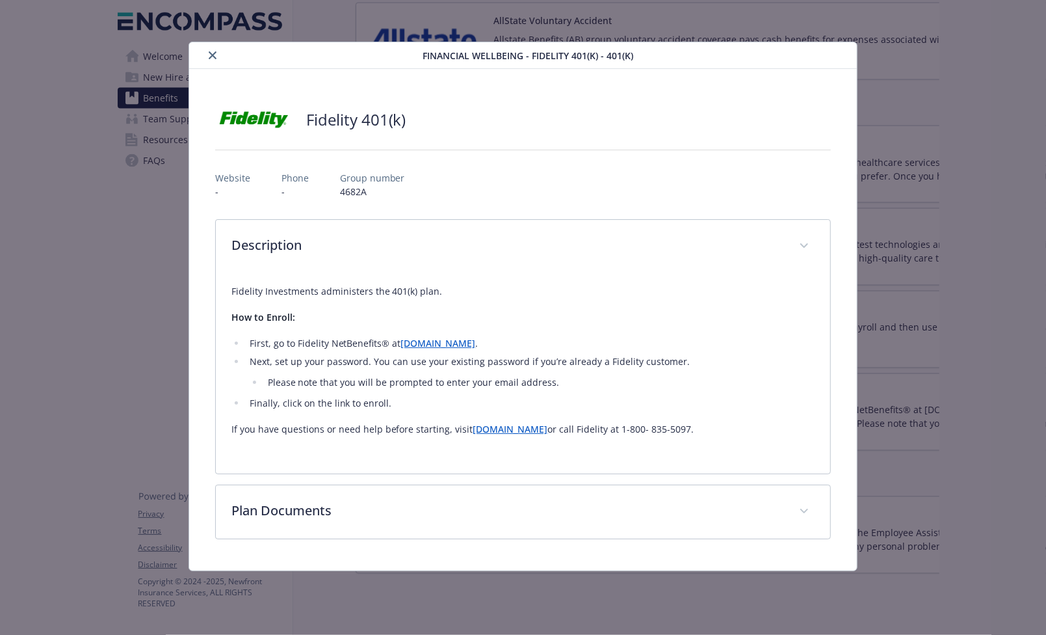
drag, startPoint x: 231, startPoint y: 293, endPoint x: 773, endPoint y: 437, distance: 561.2
click at [773, 437] on div "Fidelity Investments administers the 401(k) plan. How to Enroll: First, go to F…" at bounding box center [524, 365] width 584 height 185
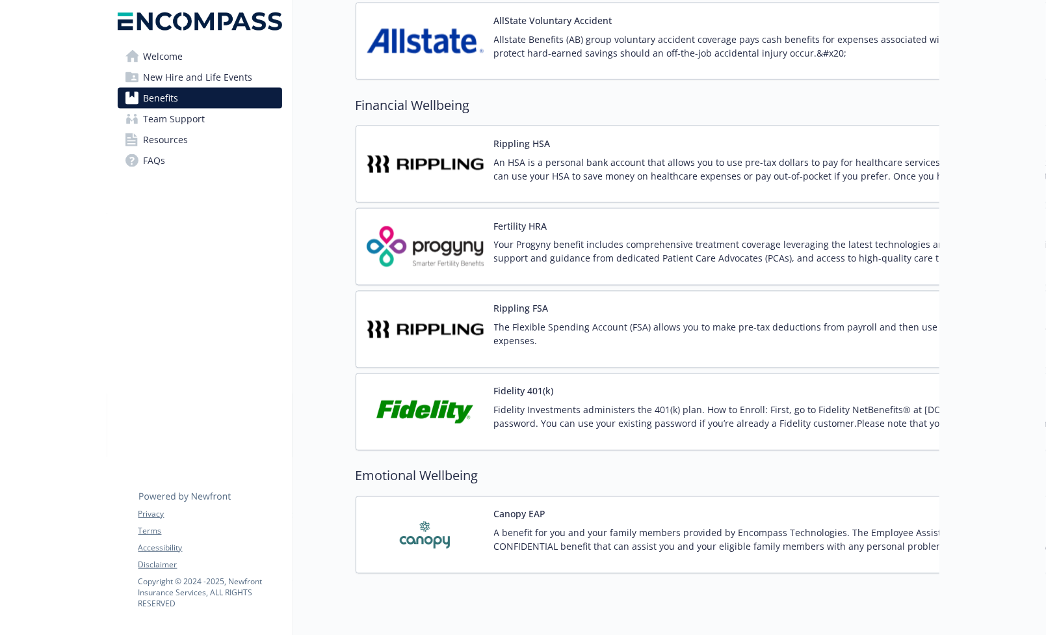
click at [578, 516] on div "Canopy EAP A benefit for you and your family members provided by Encompass Tech…" at bounding box center [808, 534] width 628 height 55
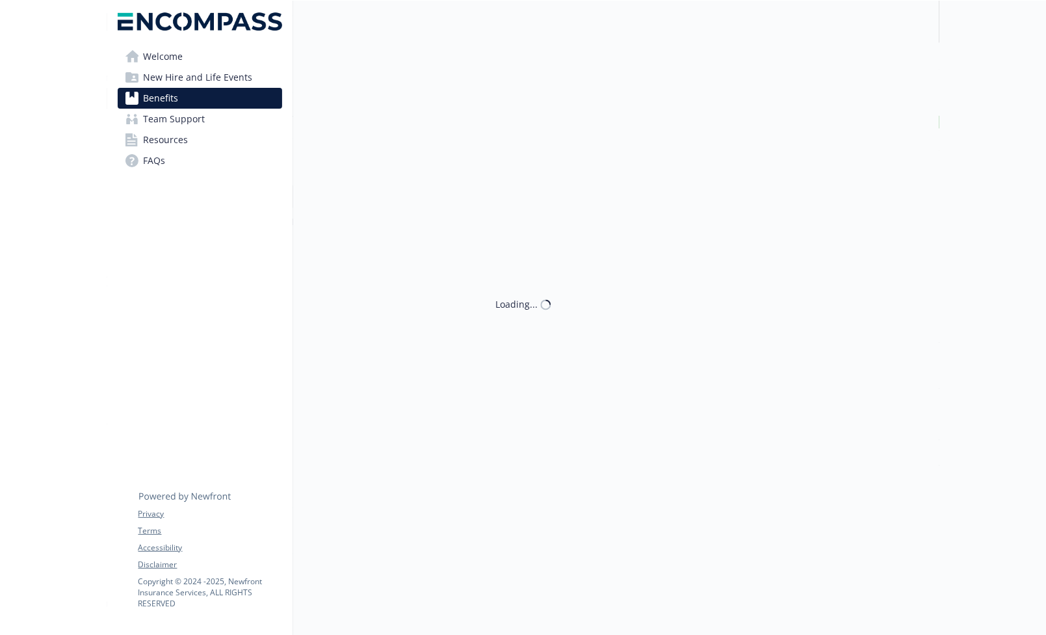
scroll to position [1334, 0]
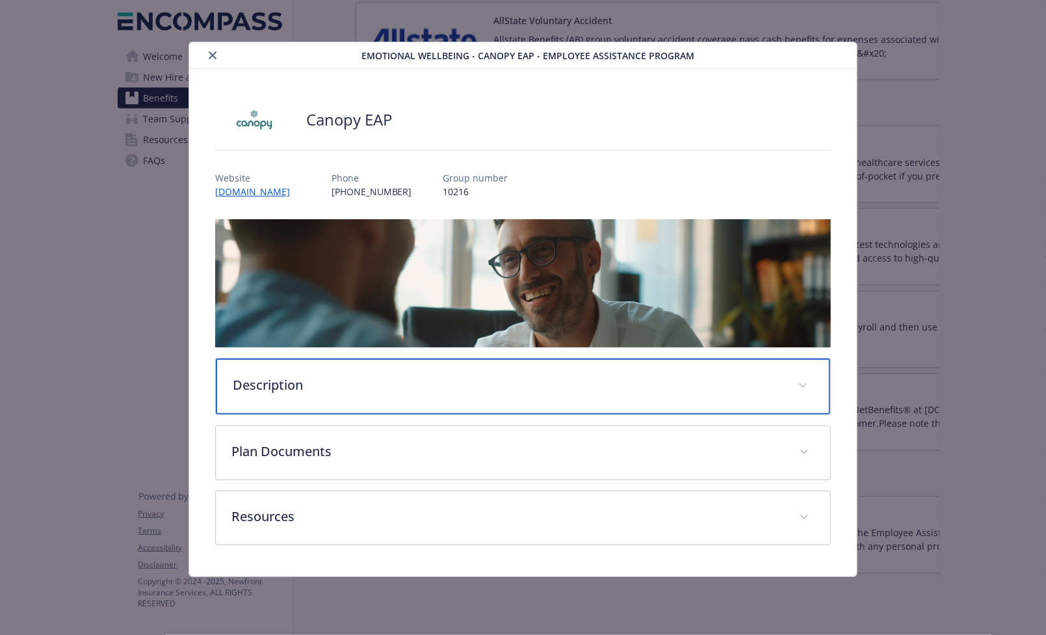
click at [313, 379] on p "Description" at bounding box center [508, 385] width 550 height 20
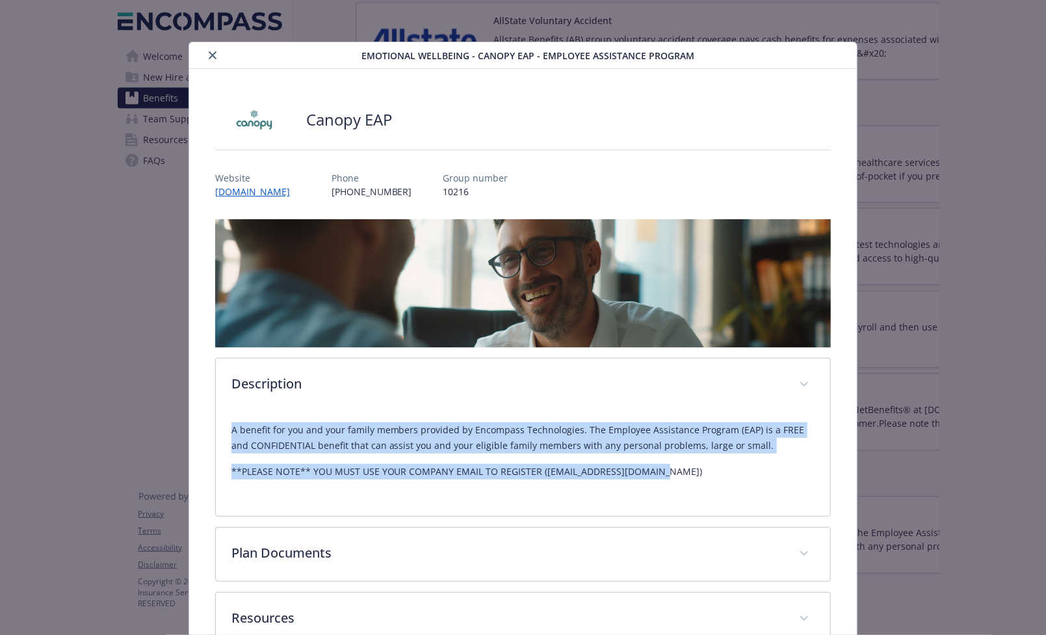
drag, startPoint x: 231, startPoint y: 432, endPoint x: 702, endPoint y: 486, distance: 473.9
click at [702, 486] on div "A benefit for you and your family members provided by Encompass Technologies. T…" at bounding box center [524, 456] width 584 height 88
